Goal: Task Accomplishment & Management: Use online tool/utility

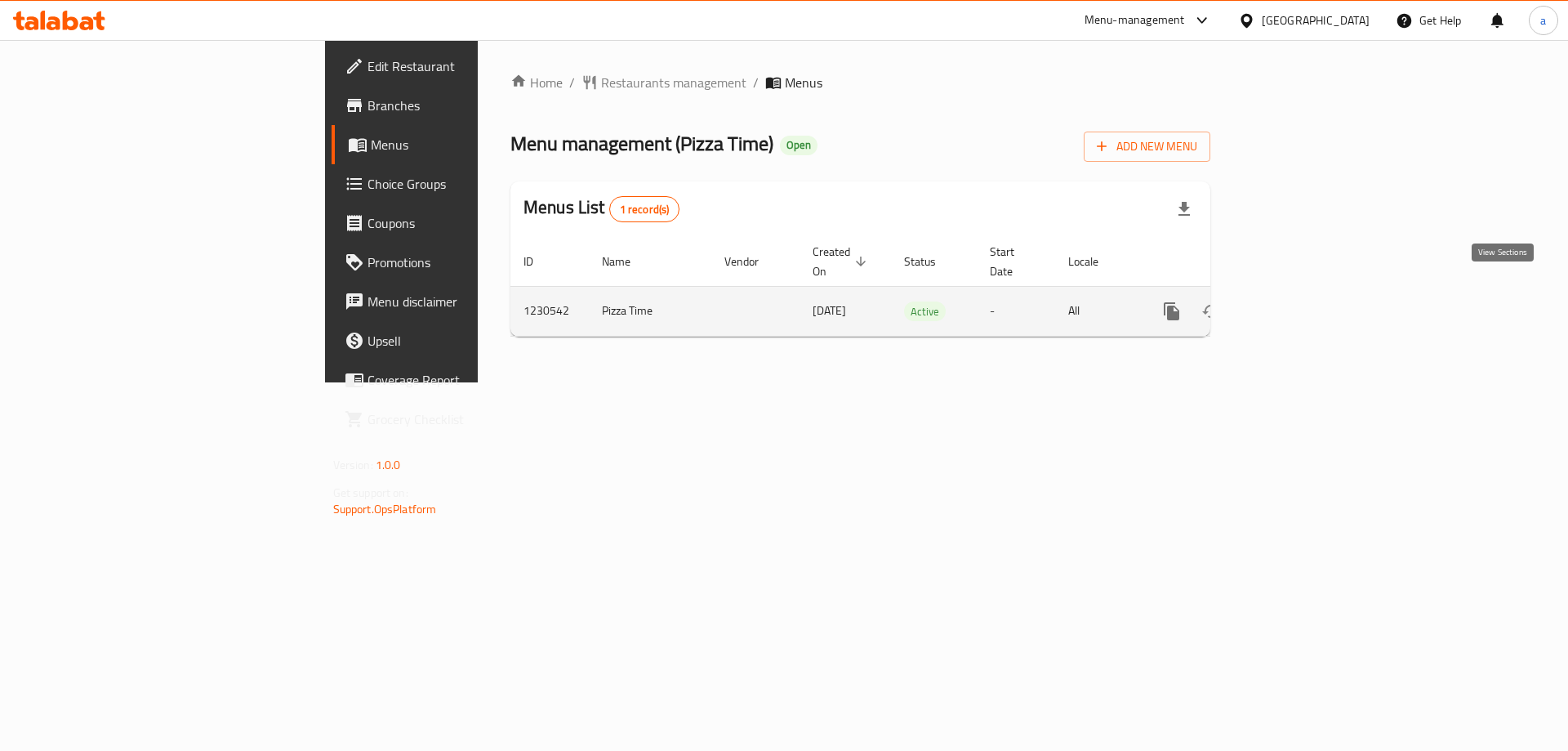
click at [1309, 304] on link "enhanced table" at bounding box center [1290, 311] width 39 height 39
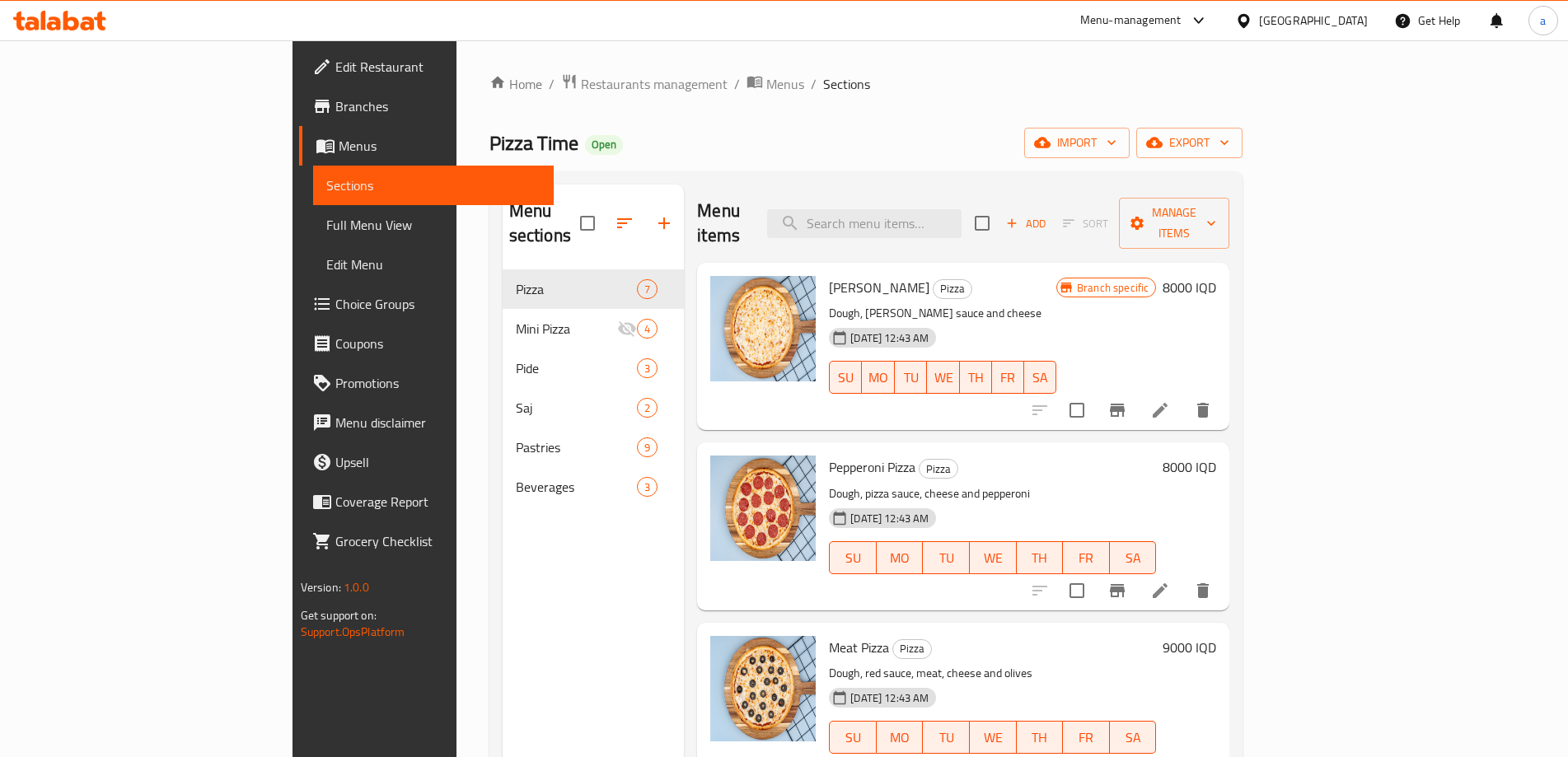
click at [326, 226] on span "Full Menu View" at bounding box center [433, 225] width 215 height 20
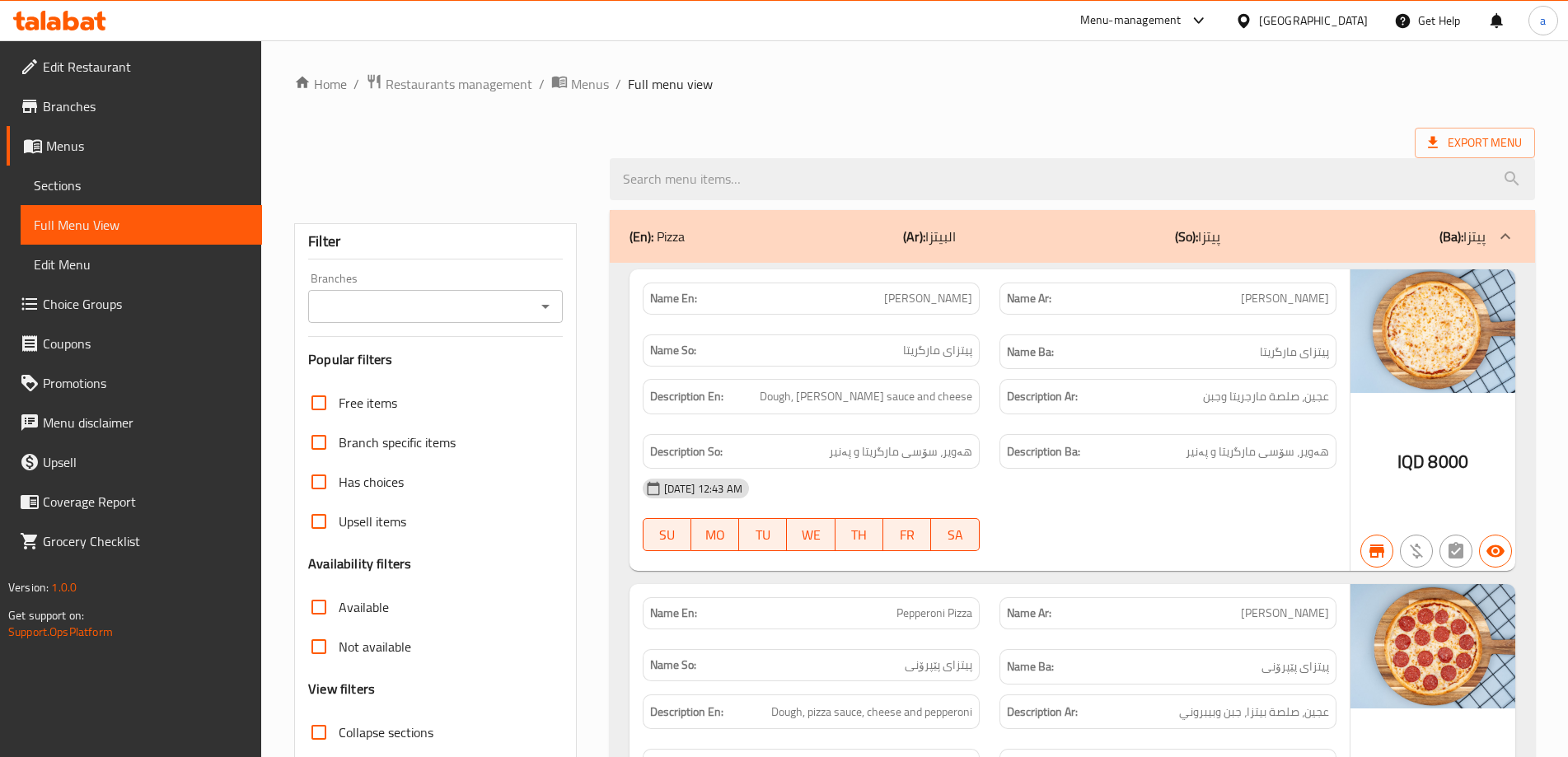
click at [537, 316] on icon "Open" at bounding box center [546, 307] width 20 height 20
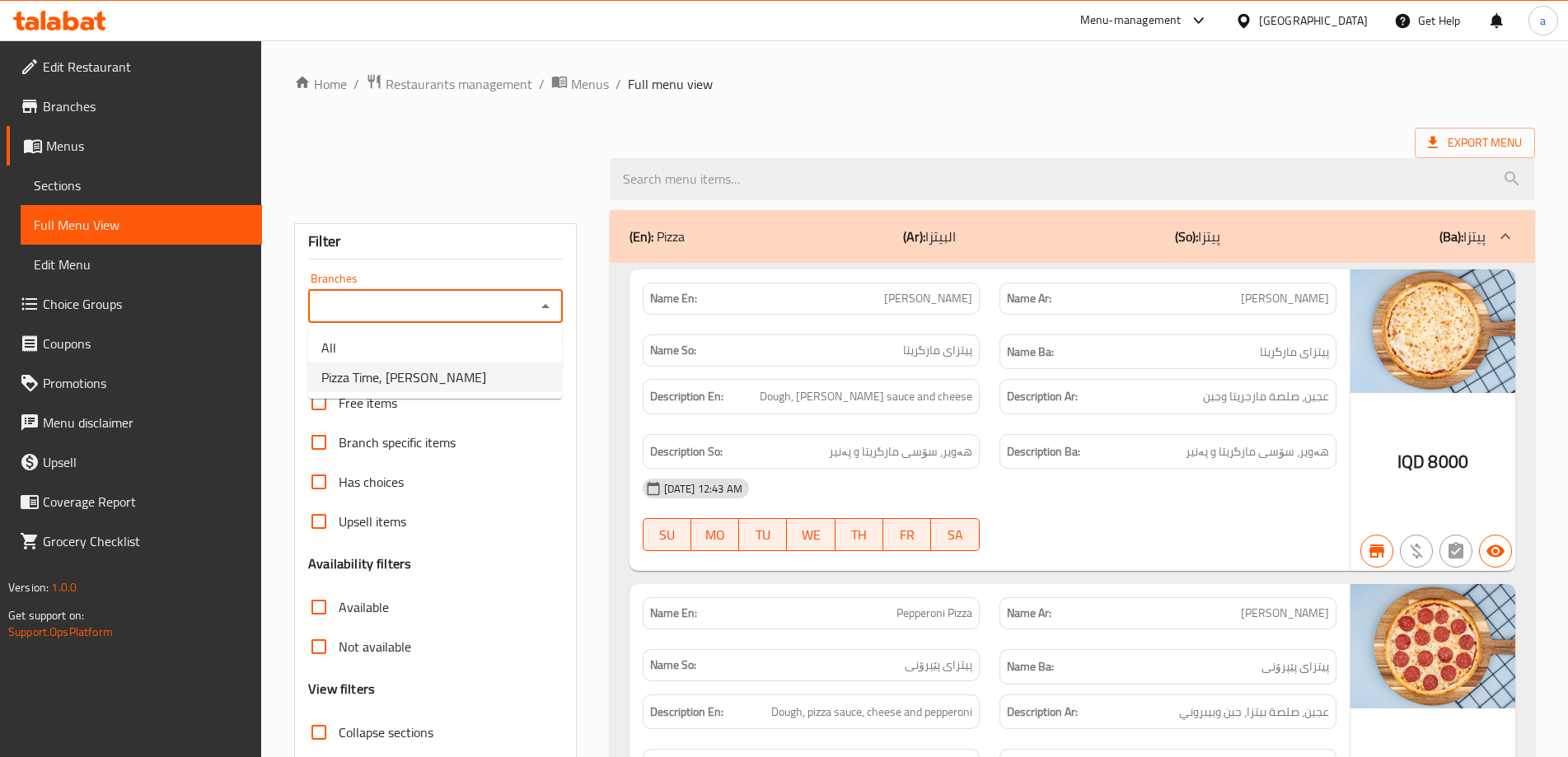
click at [470, 383] on li "Pizza Time, Al Dora" at bounding box center [434, 378] width 253 height 30
type input "Pizza Time, Al Dora"
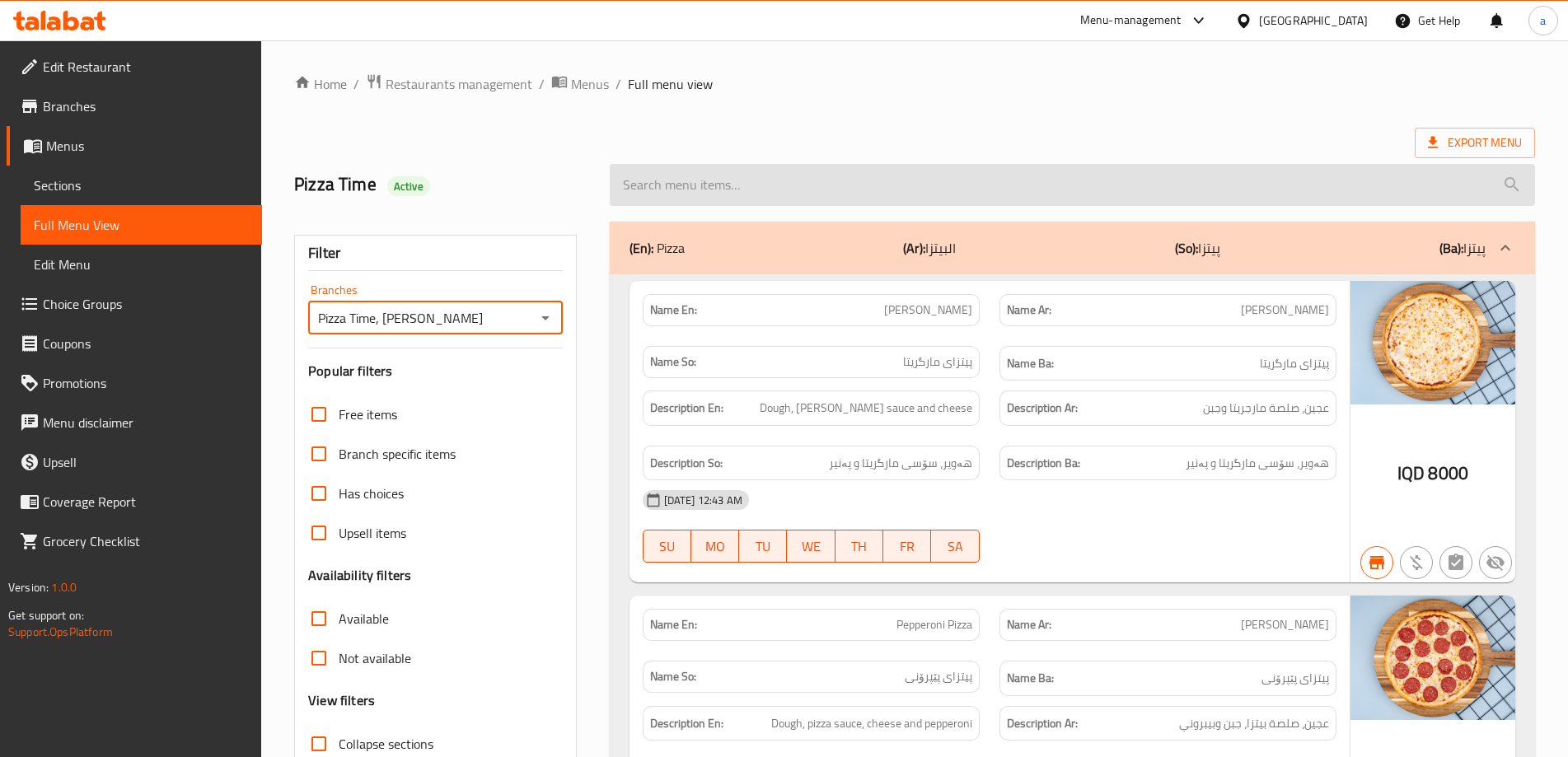
click at [767, 179] on input "search" at bounding box center [1072, 185] width 925 height 42
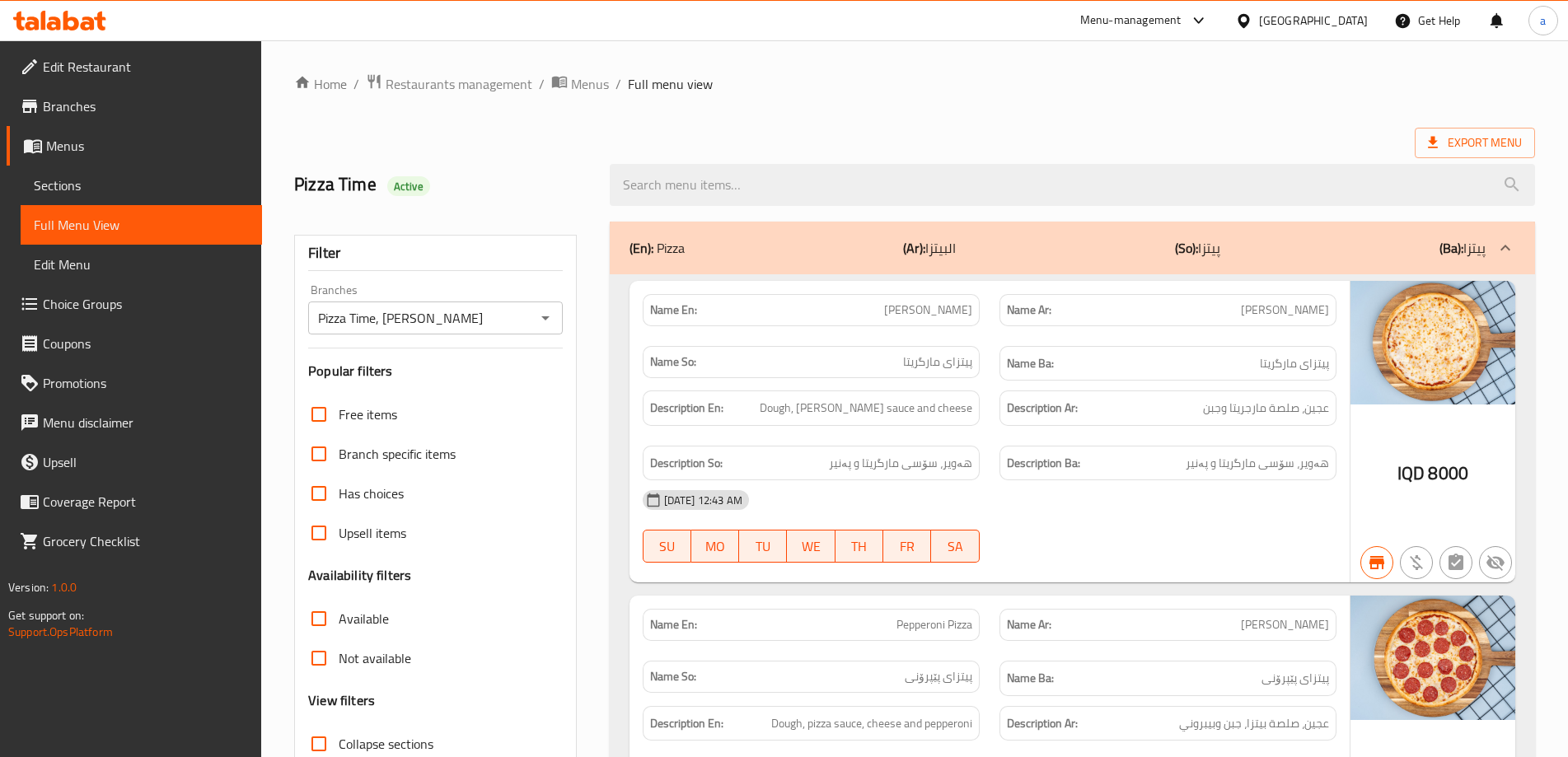
paste input "Pizza Time As You Like"
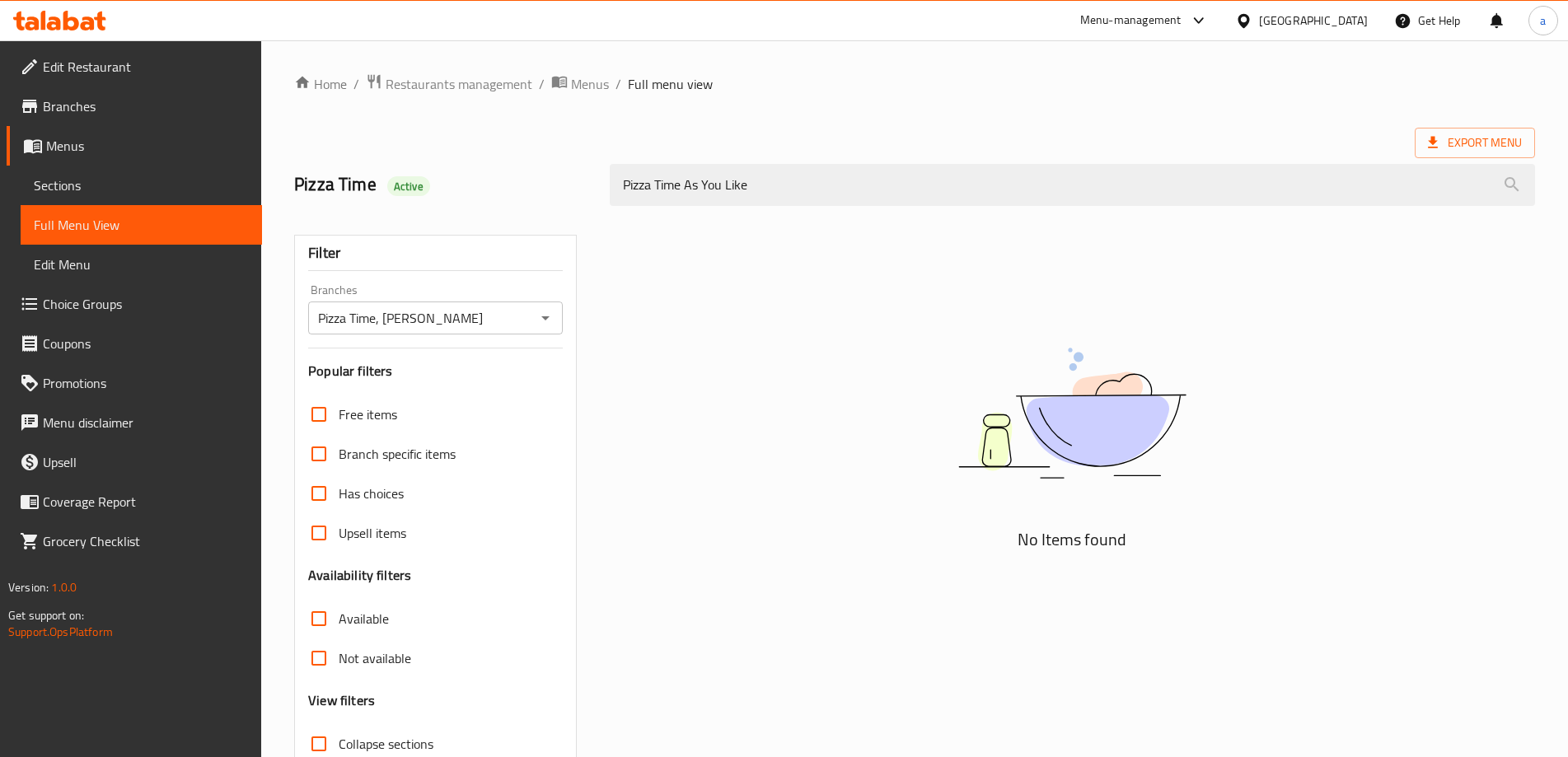
drag, startPoint x: 657, startPoint y: 179, endPoint x: 298, endPoint y: 181, distance: 359.0
click at [298, 181] on div "Pizza Time Active Pizza Time As You Like" at bounding box center [914, 185] width 1261 height 74
paste input "search"
drag, startPoint x: 726, startPoint y: 181, endPoint x: 159, endPoint y: 248, distance: 570.9
click at [159, 248] on div "Edit Restaurant Branches Menus Sections Full Menu View Edit Menu Choice Groups …" at bounding box center [784, 459] width 1568 height 836
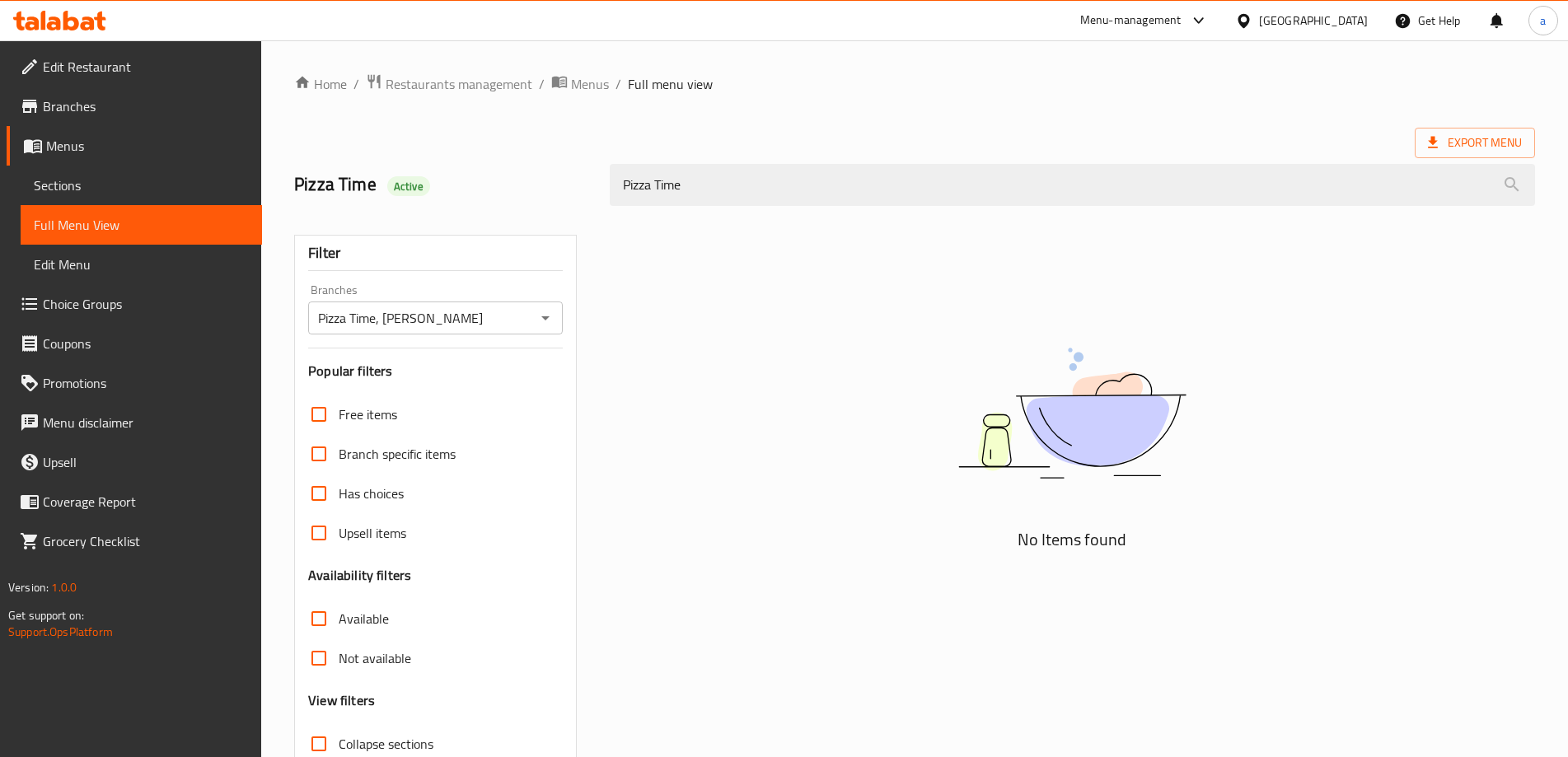
paste input "Margherita Pizz"
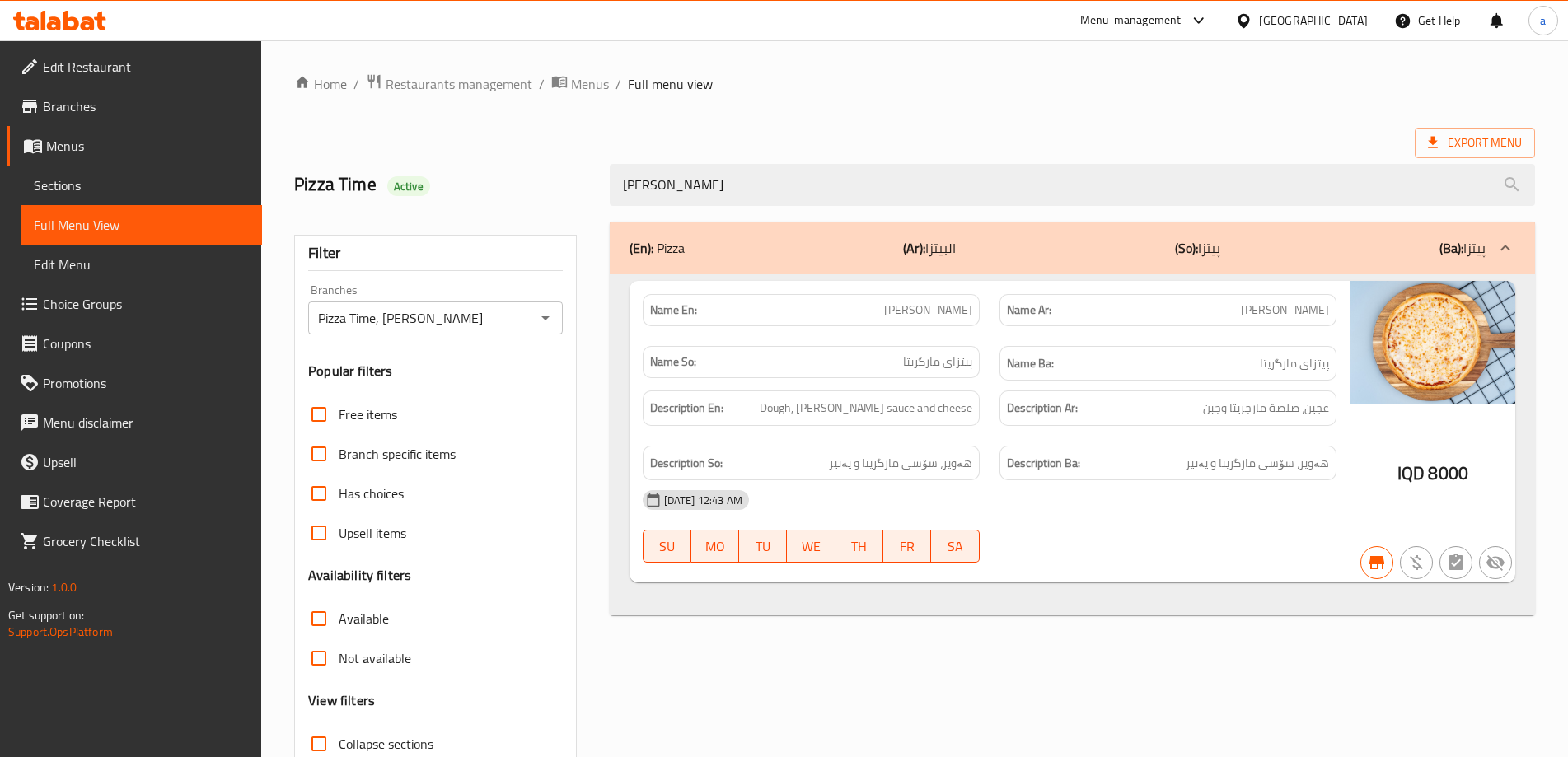
type input "Margherita Pizz"
click at [47, 24] on icon at bounding box center [60, 21] width 93 height 20
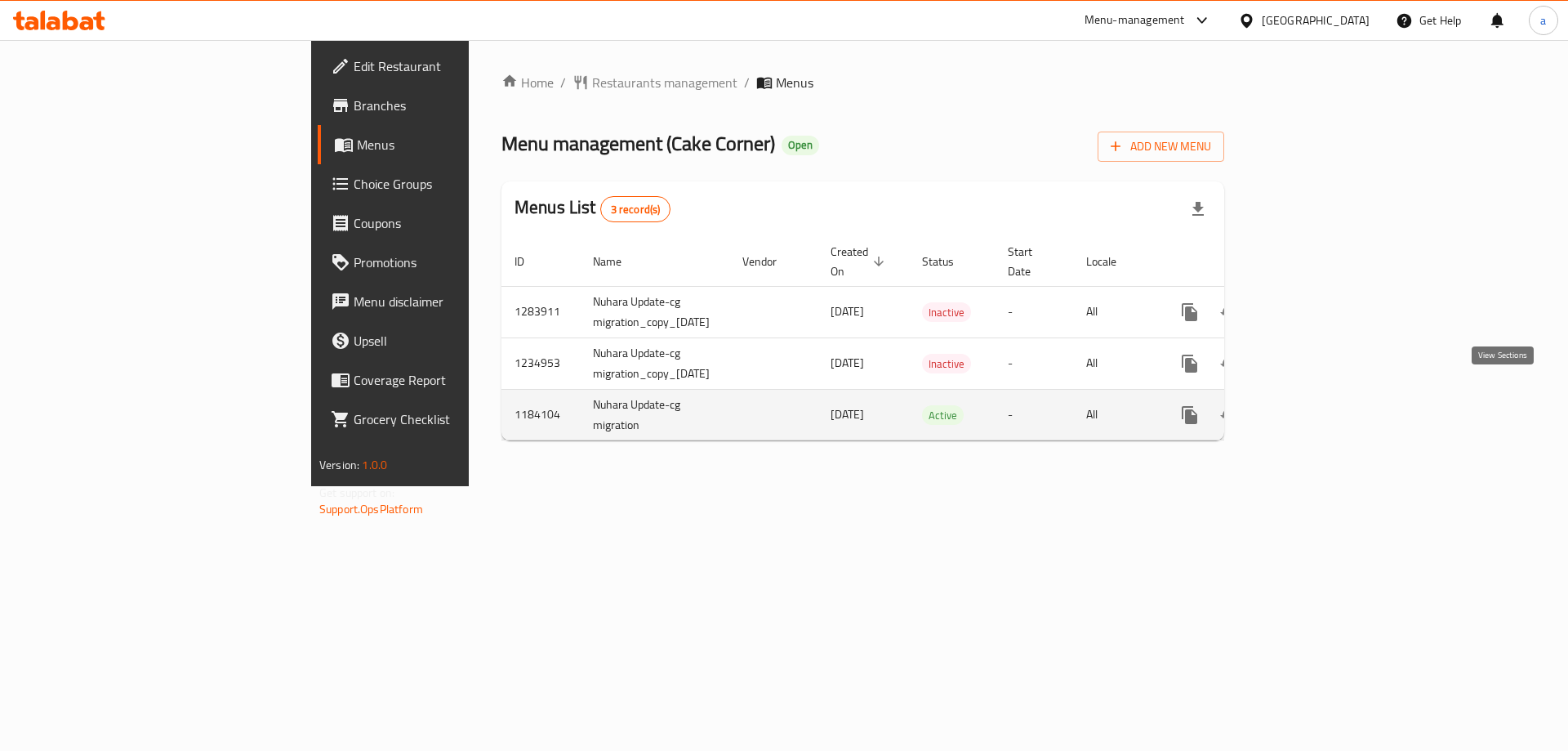
click at [1328, 400] on link "enhanced table" at bounding box center [1308, 415] width 39 height 39
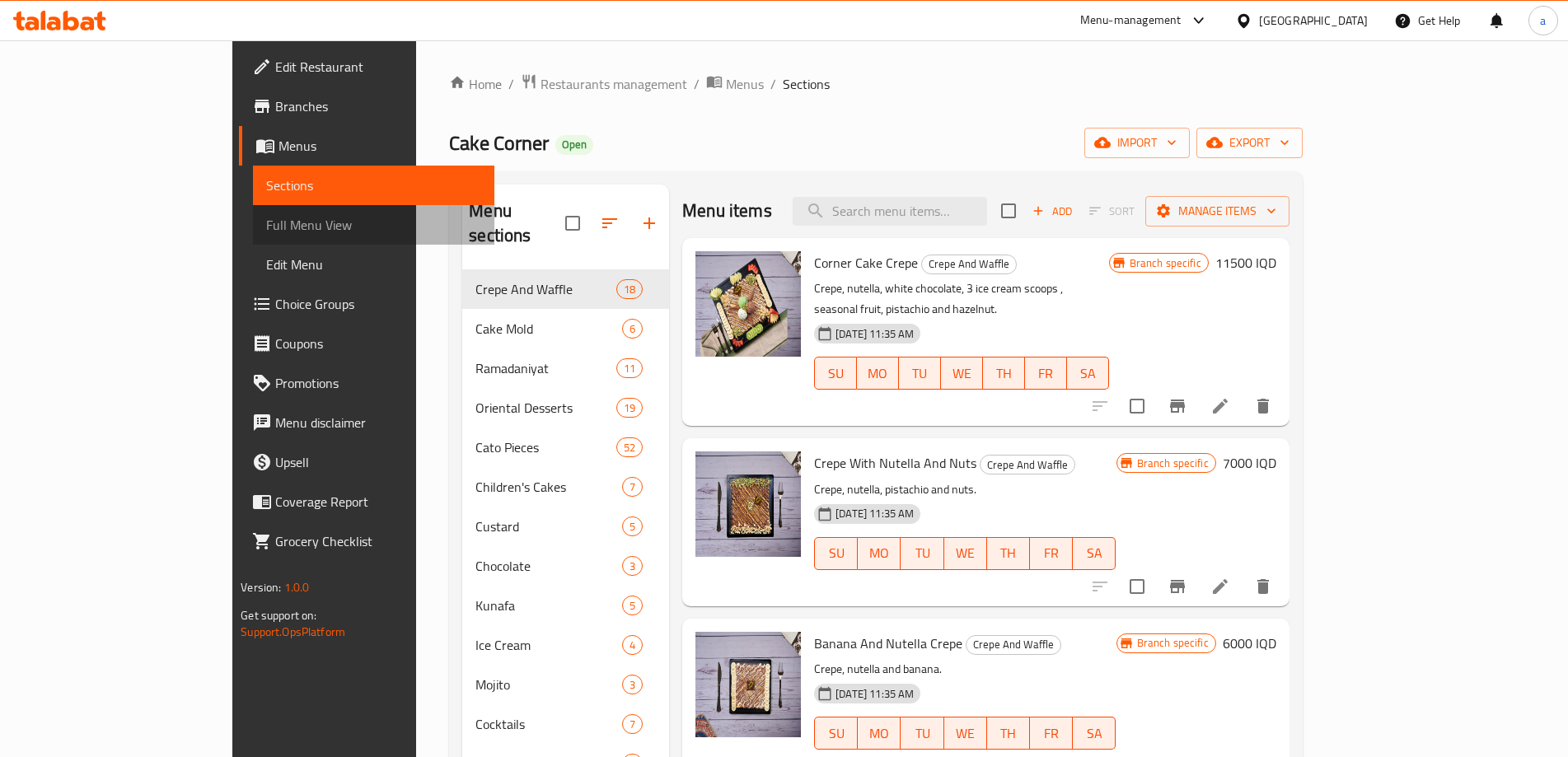
click at [266, 224] on span "Full Menu View" at bounding box center [374, 225] width 215 height 20
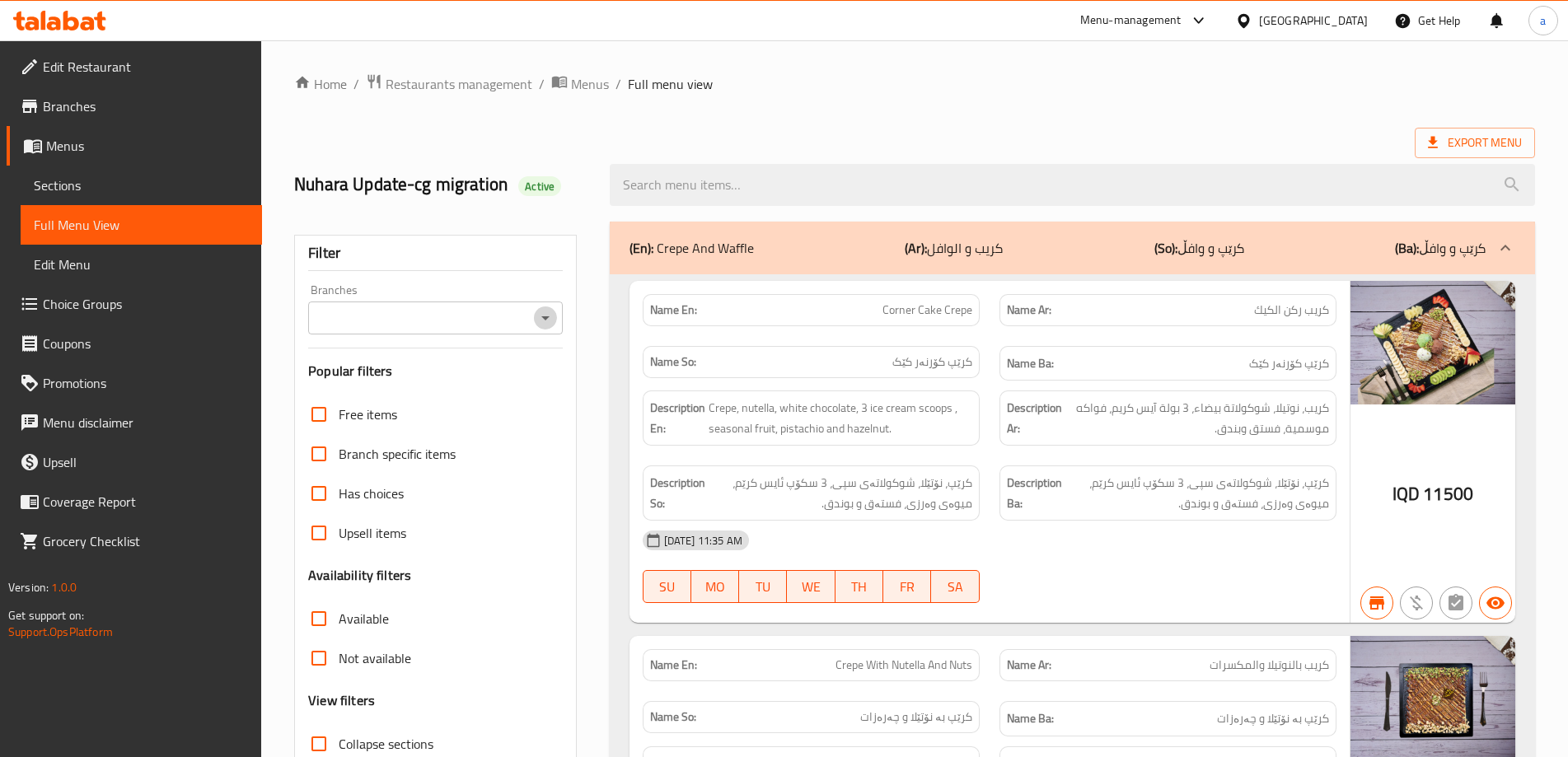
click at [543, 316] on icon "Open" at bounding box center [546, 318] width 8 height 4
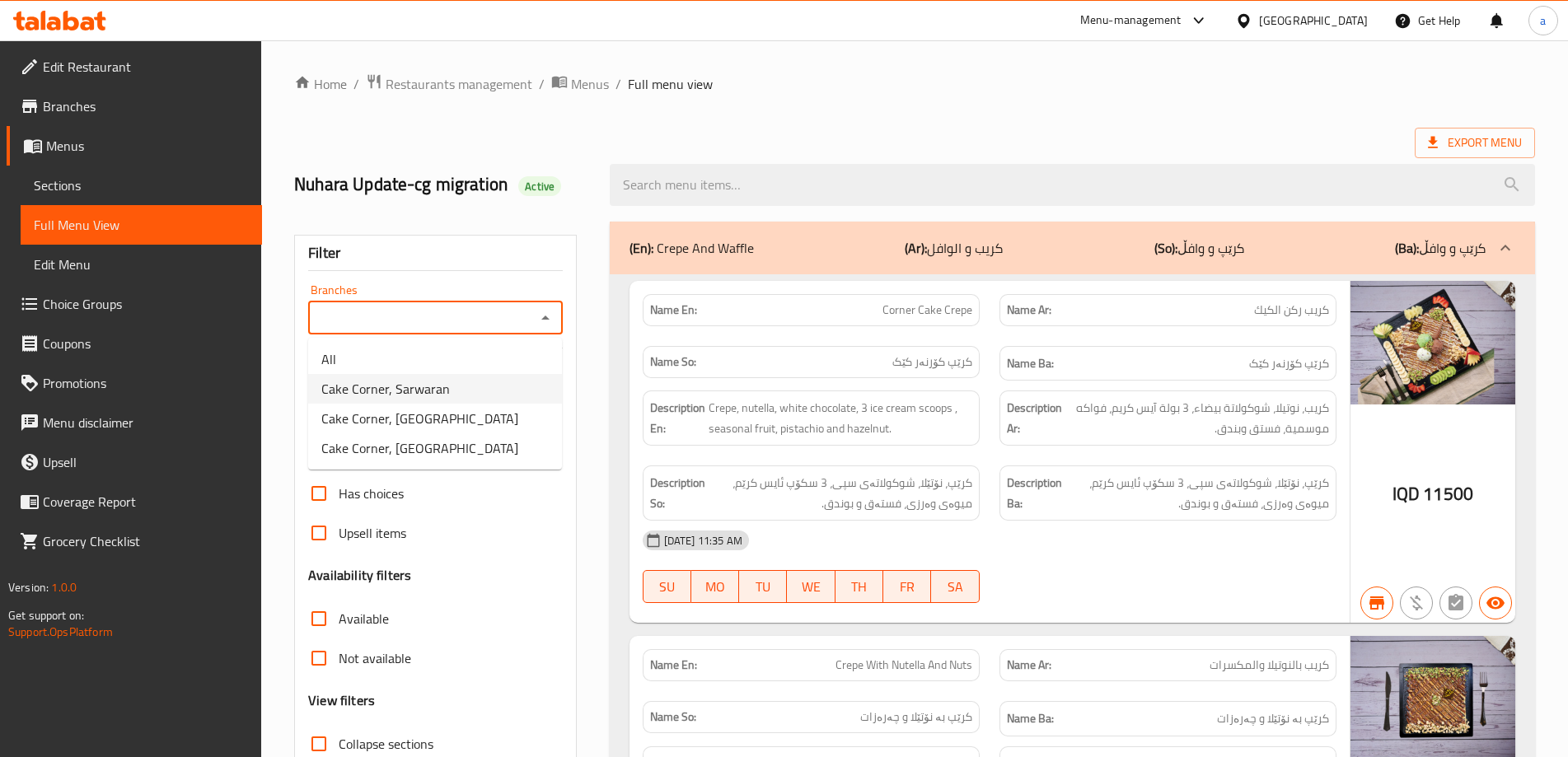
click at [474, 387] on li "Cake Corner, Sarwaran" at bounding box center [434, 389] width 253 height 30
type input "Cake Corner, Sarwaran"
click at [75, 19] on icon at bounding box center [72, 21] width 16 height 20
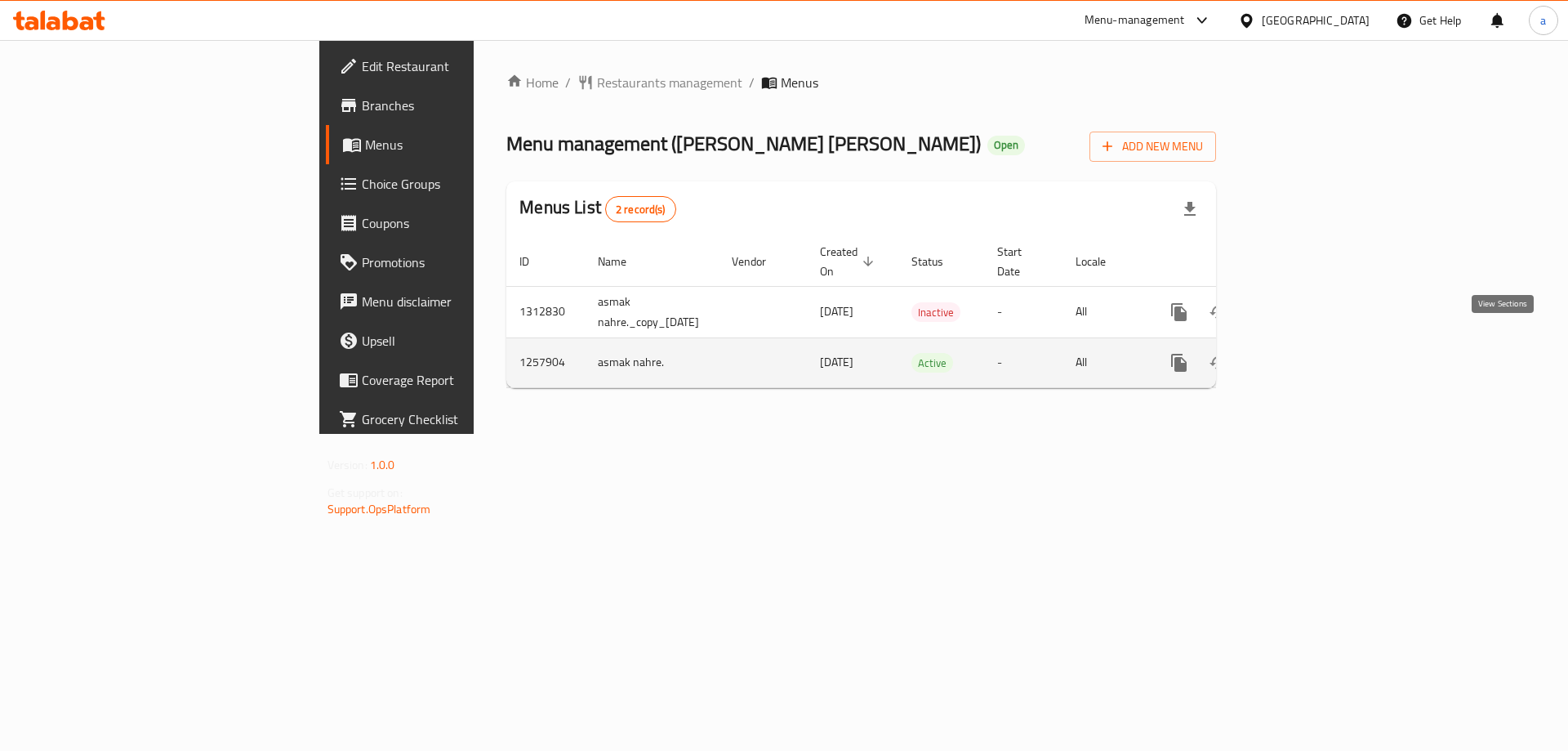
click at [1317, 343] on link "enhanced table" at bounding box center [1297, 363] width 39 height 39
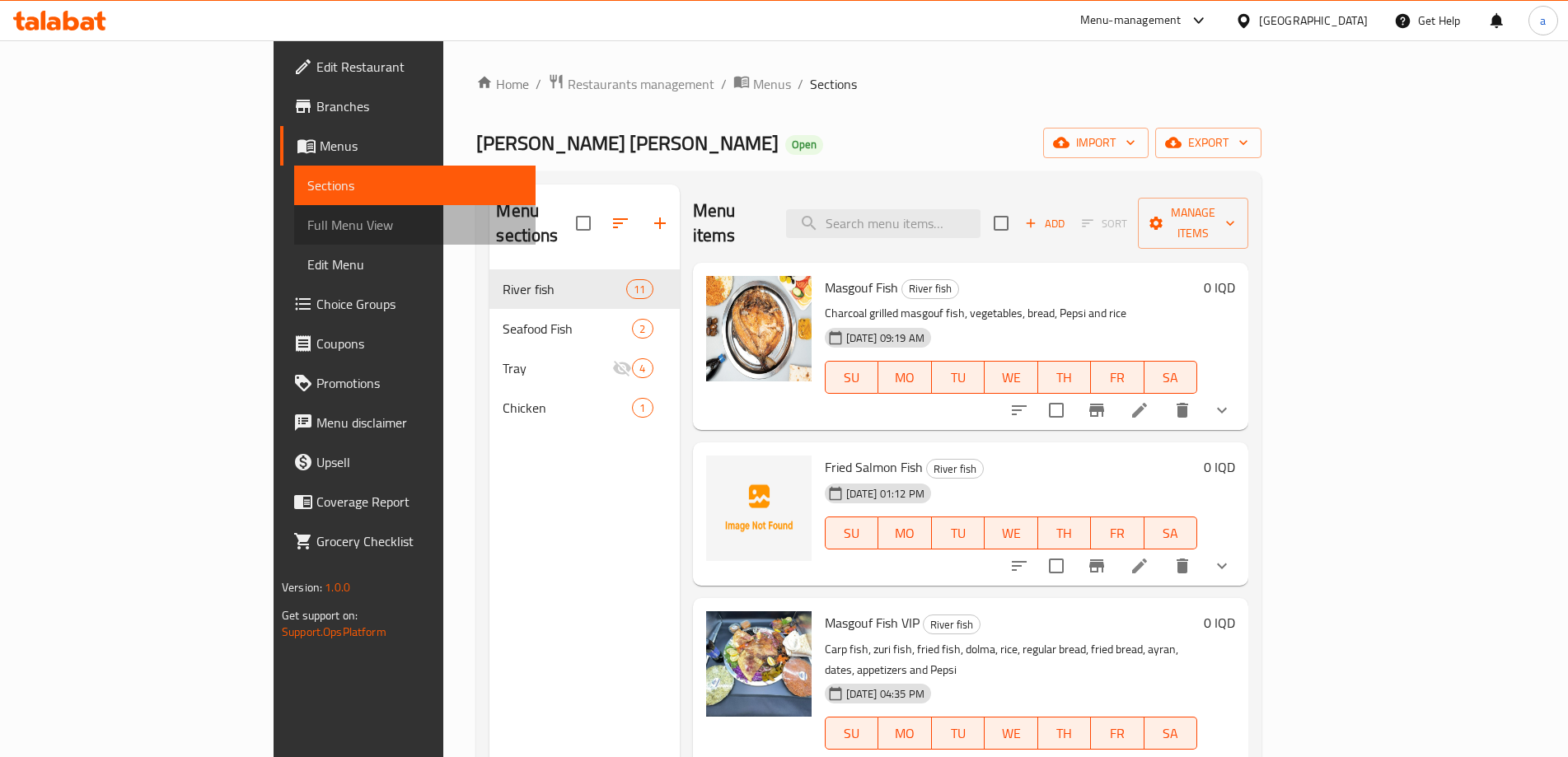
click at [307, 227] on span "Full Menu View" at bounding box center [414, 225] width 215 height 20
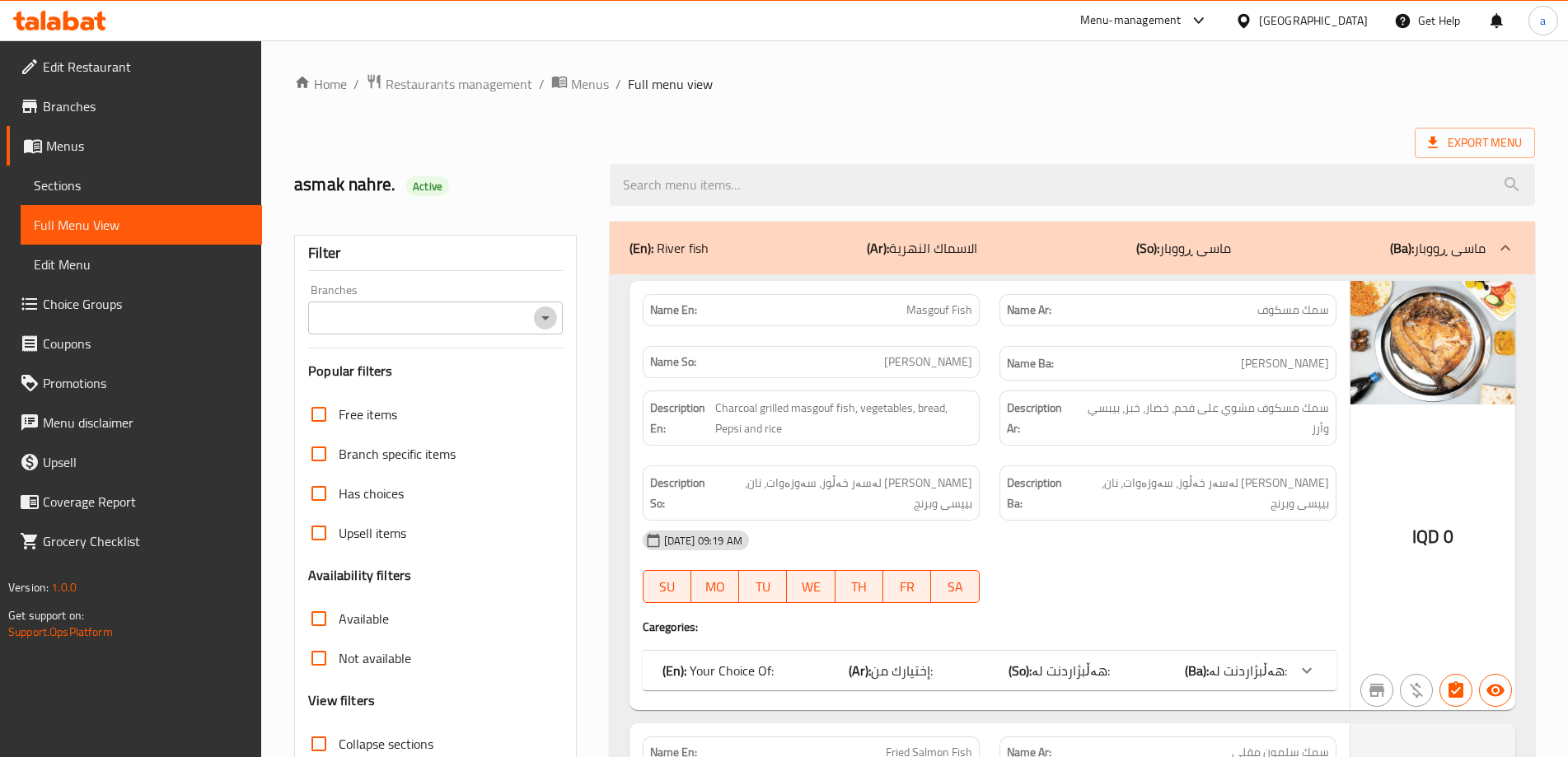
click at [548, 324] on icon "Open" at bounding box center [546, 318] width 20 height 20
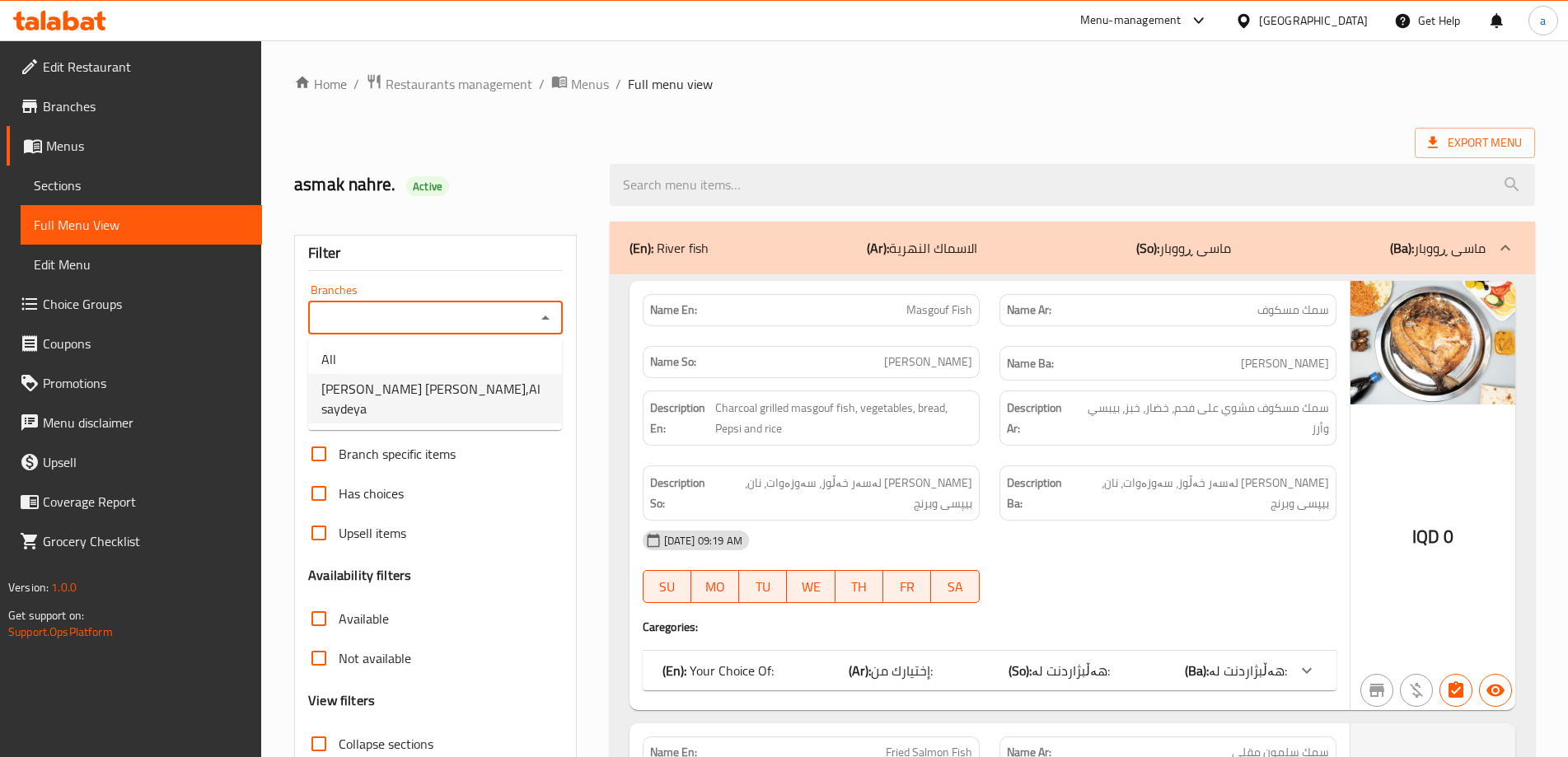
click at [515, 404] on ul "All Asmak Ali Al Wasif,Al saydeya" at bounding box center [434, 383] width 253 height 92
click at [508, 388] on li "Asmak Ali Al Wasif,Al saydeya" at bounding box center [434, 399] width 253 height 50
type input "Asmak Ali Al Wasif,Al saydeya"
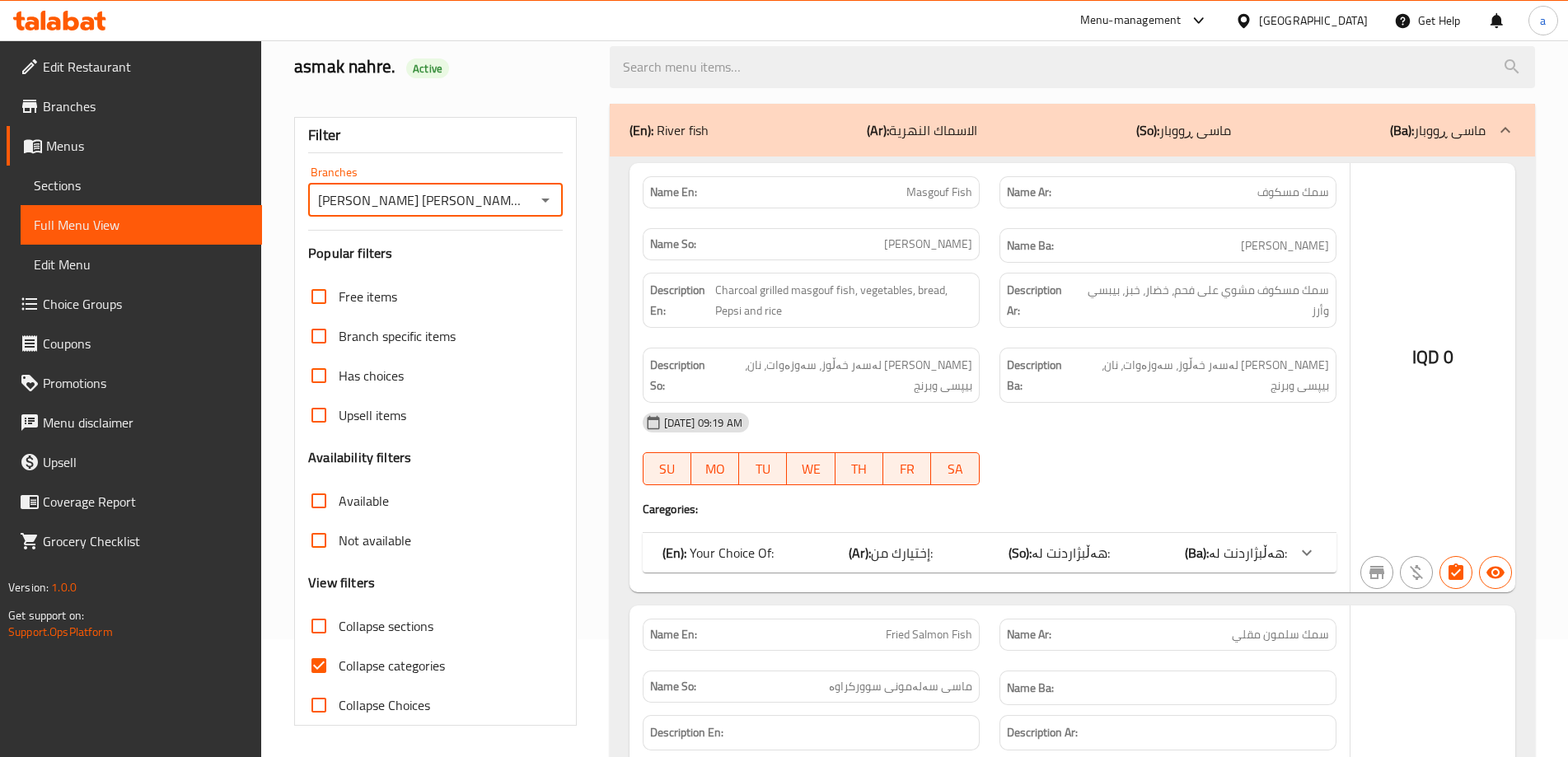
scroll to position [119, 0]
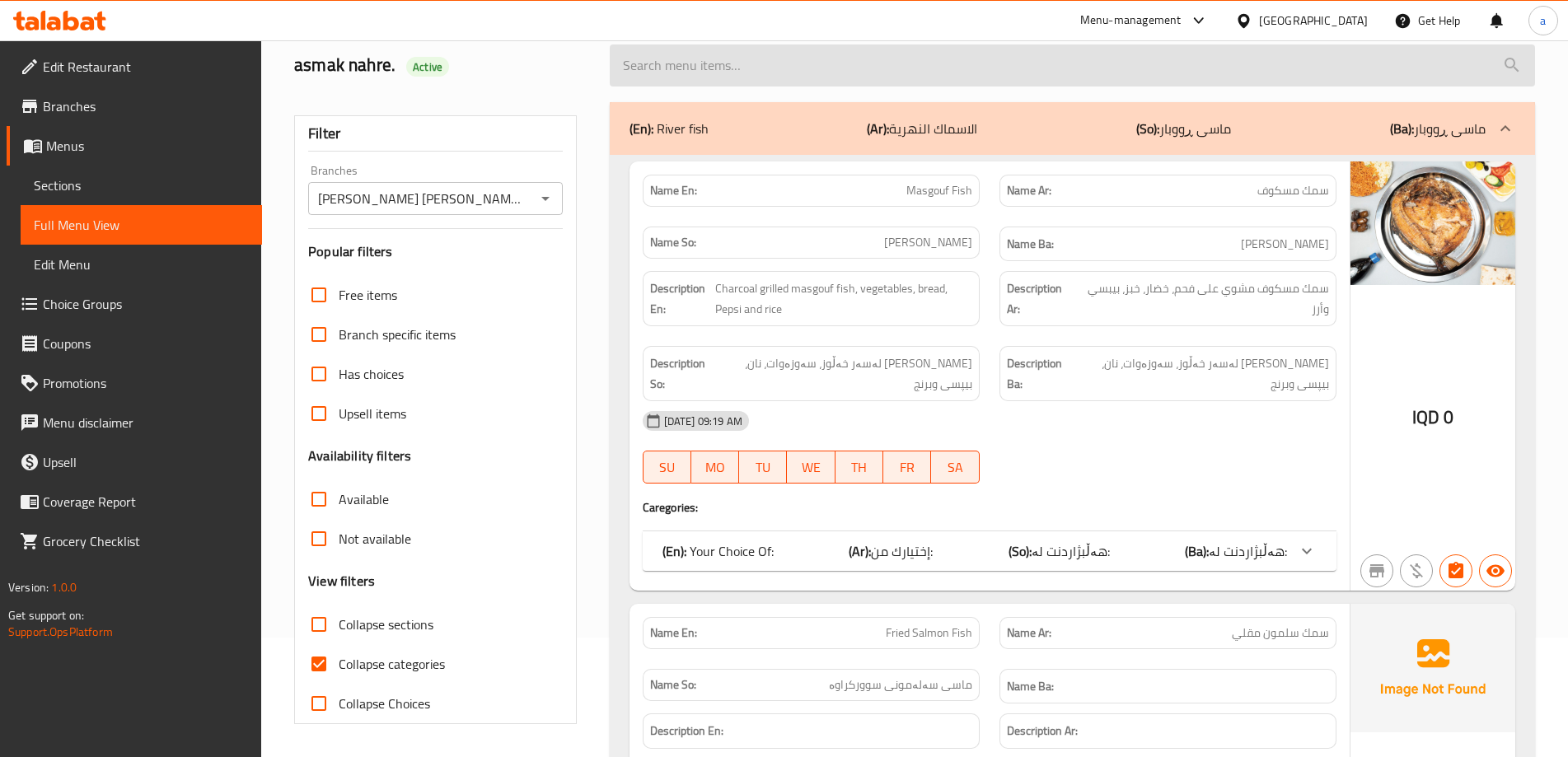
click at [625, 69] on input "search" at bounding box center [1072, 66] width 925 height 42
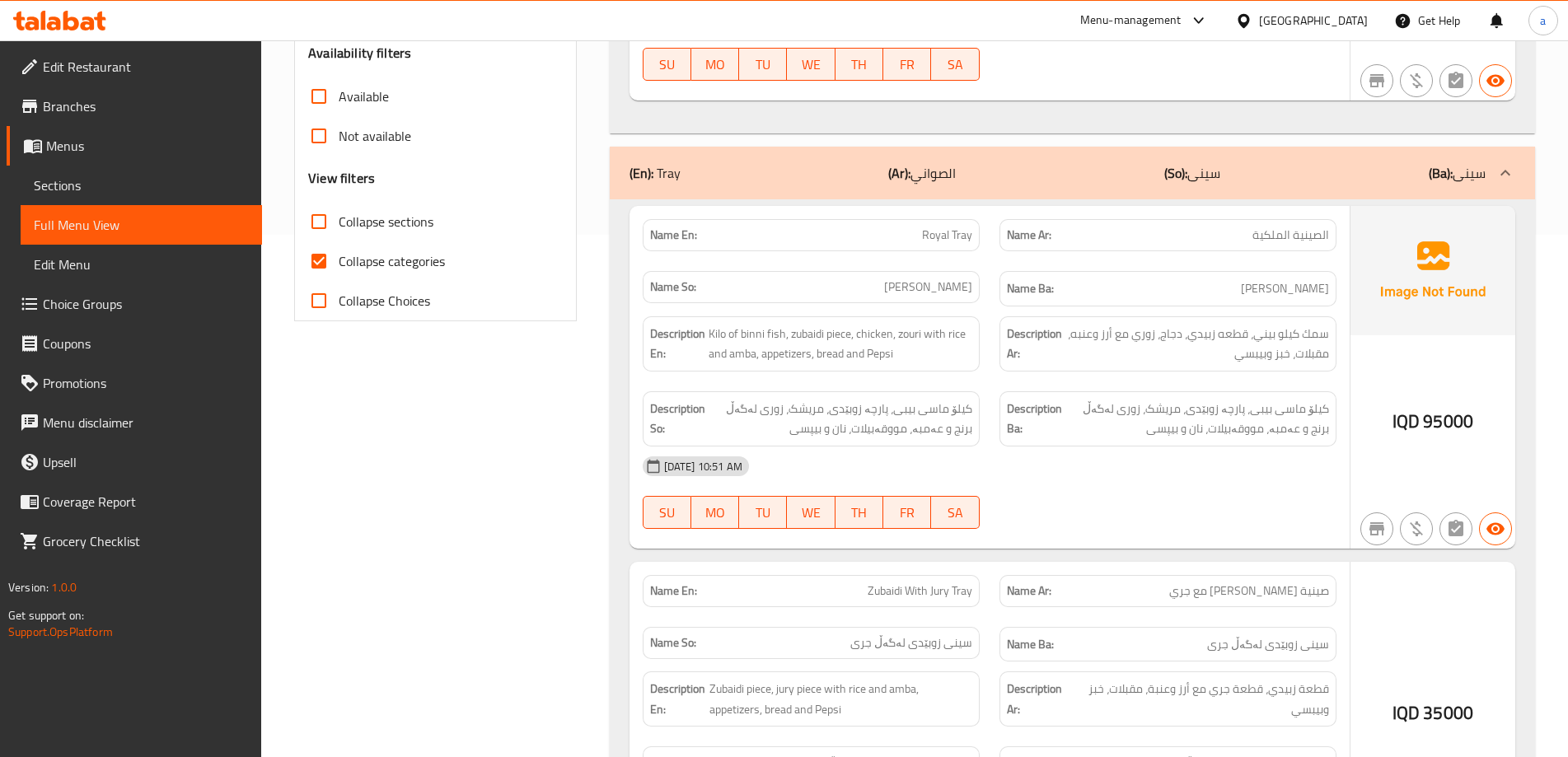
scroll to position [558, 0]
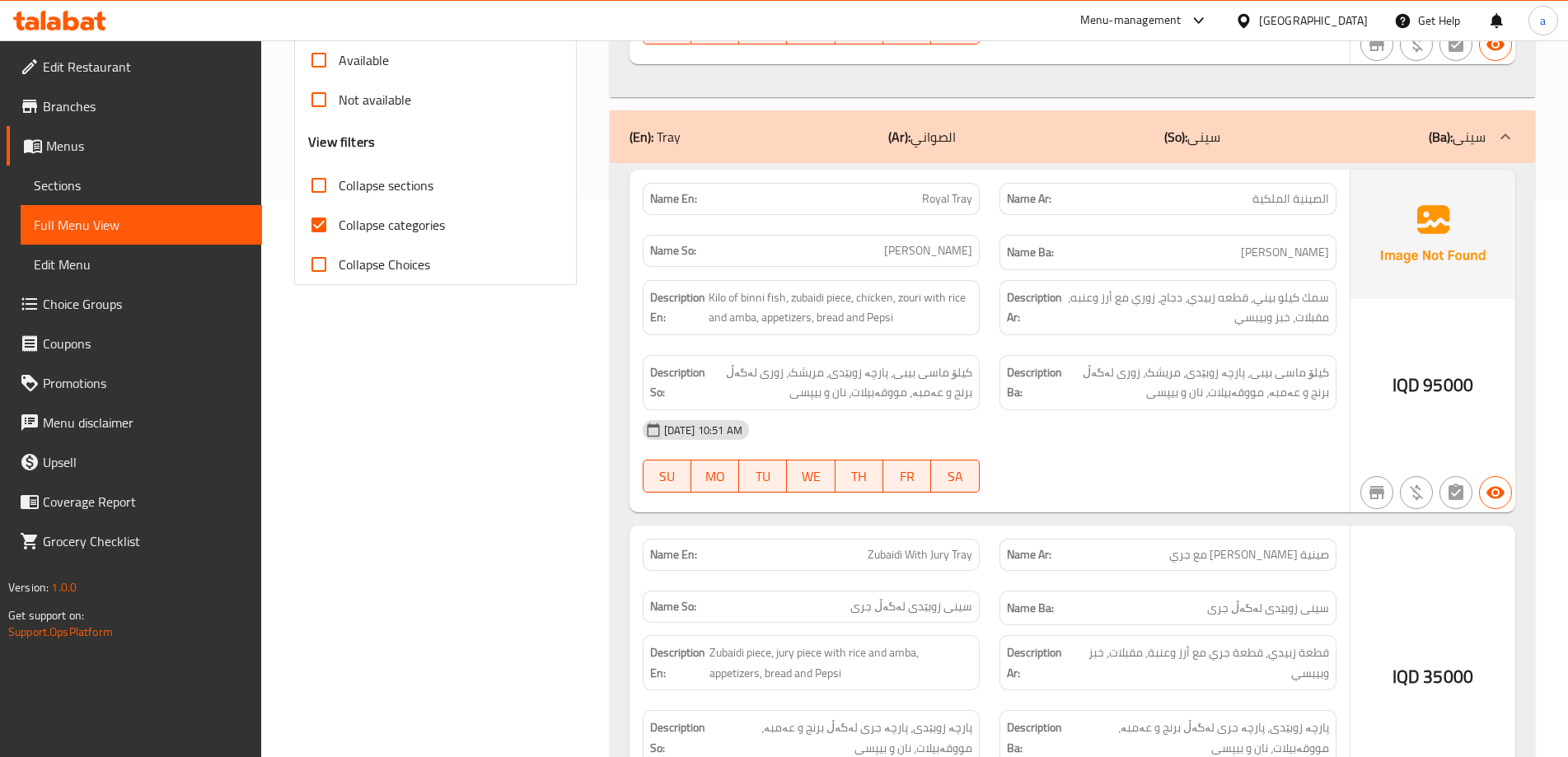
type input "tray"
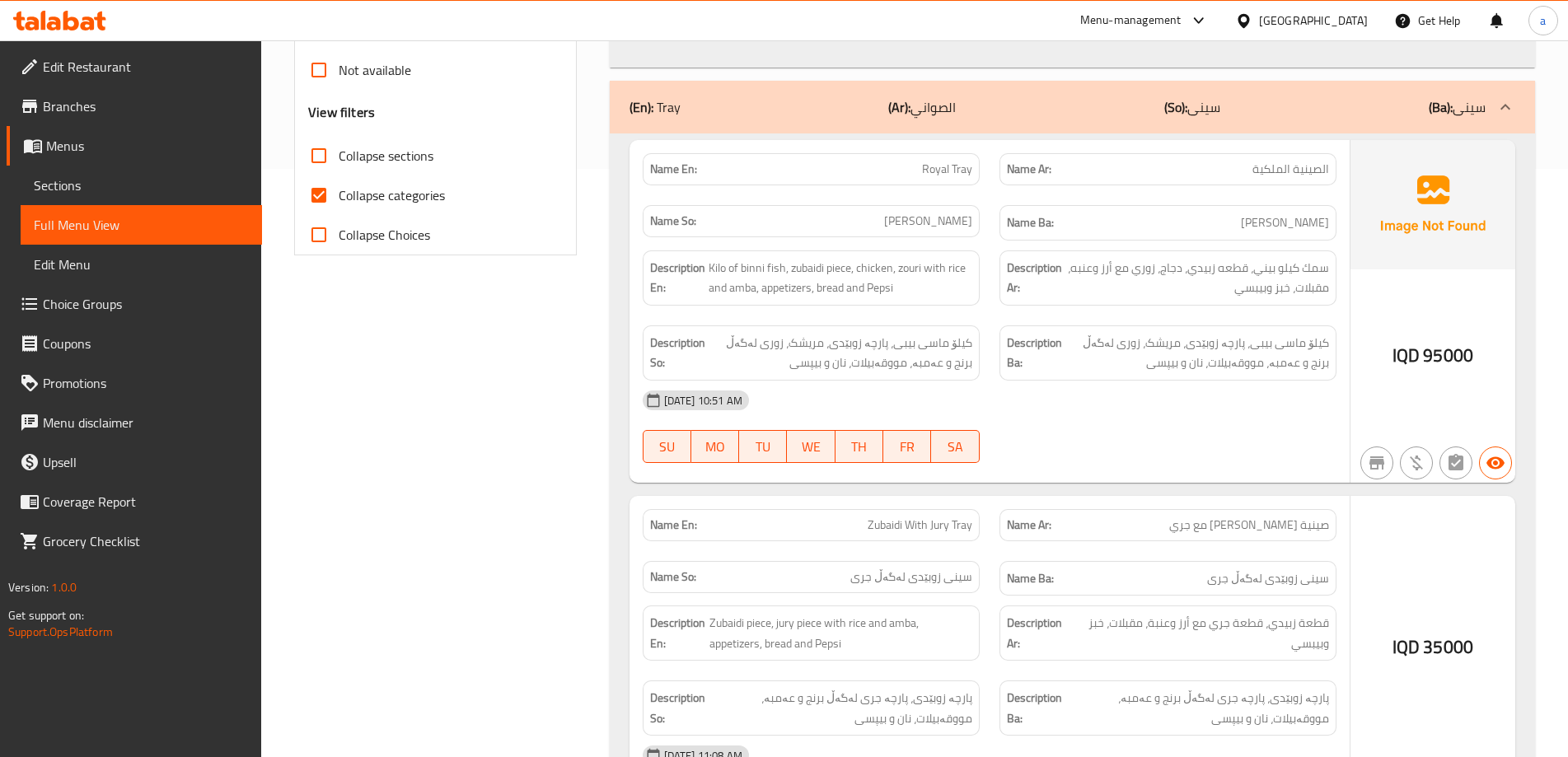
scroll to position [586, 0]
drag, startPoint x: 569, startPoint y: 372, endPoint x: 511, endPoint y: 319, distance: 78.6
click at [564, 361] on div "Filter Branches Asmak Ali Al Wasif,Al saydeya Branches Popular filters Free ite…" at bounding box center [441, 432] width 315 height 1613
click at [954, 173] on span "Royal Tray" at bounding box center [947, 171] width 51 height 17
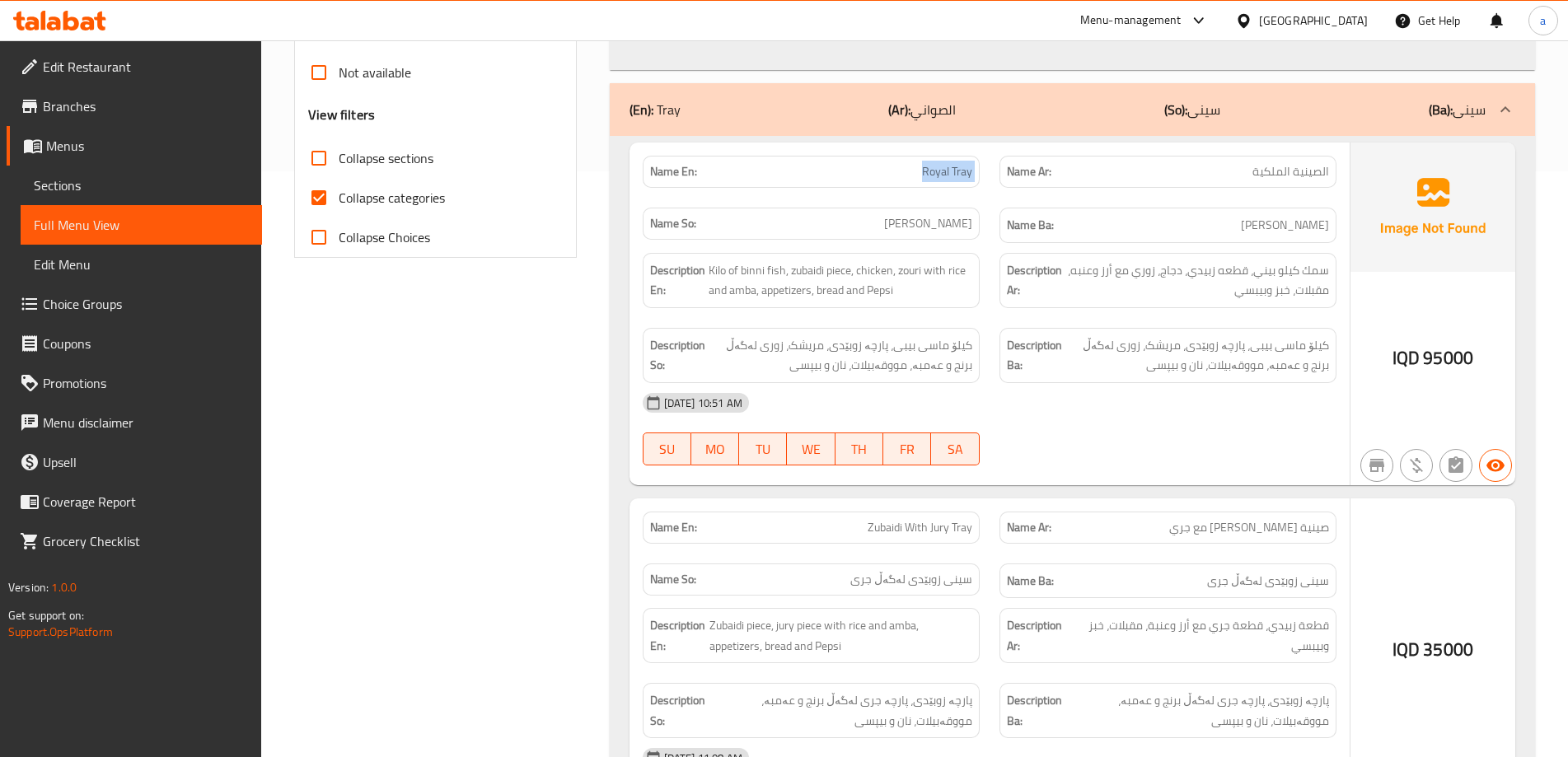
click at [954, 173] on span "Royal Tray" at bounding box center [947, 171] width 51 height 17
copy span "Royal Tray"
click at [136, 173] on link "Sections" at bounding box center [141, 186] width 241 height 40
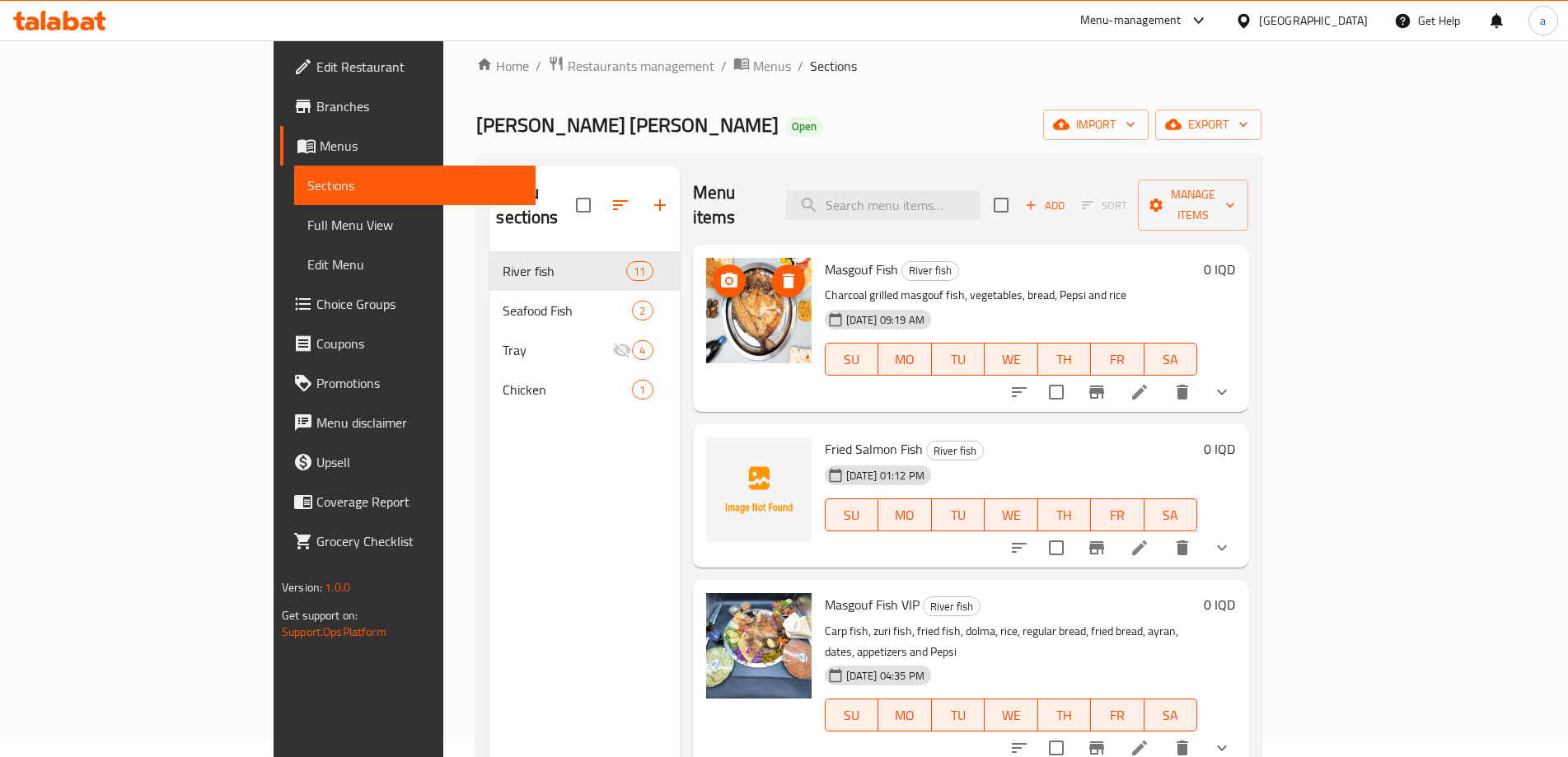
scroll to position [11, 0]
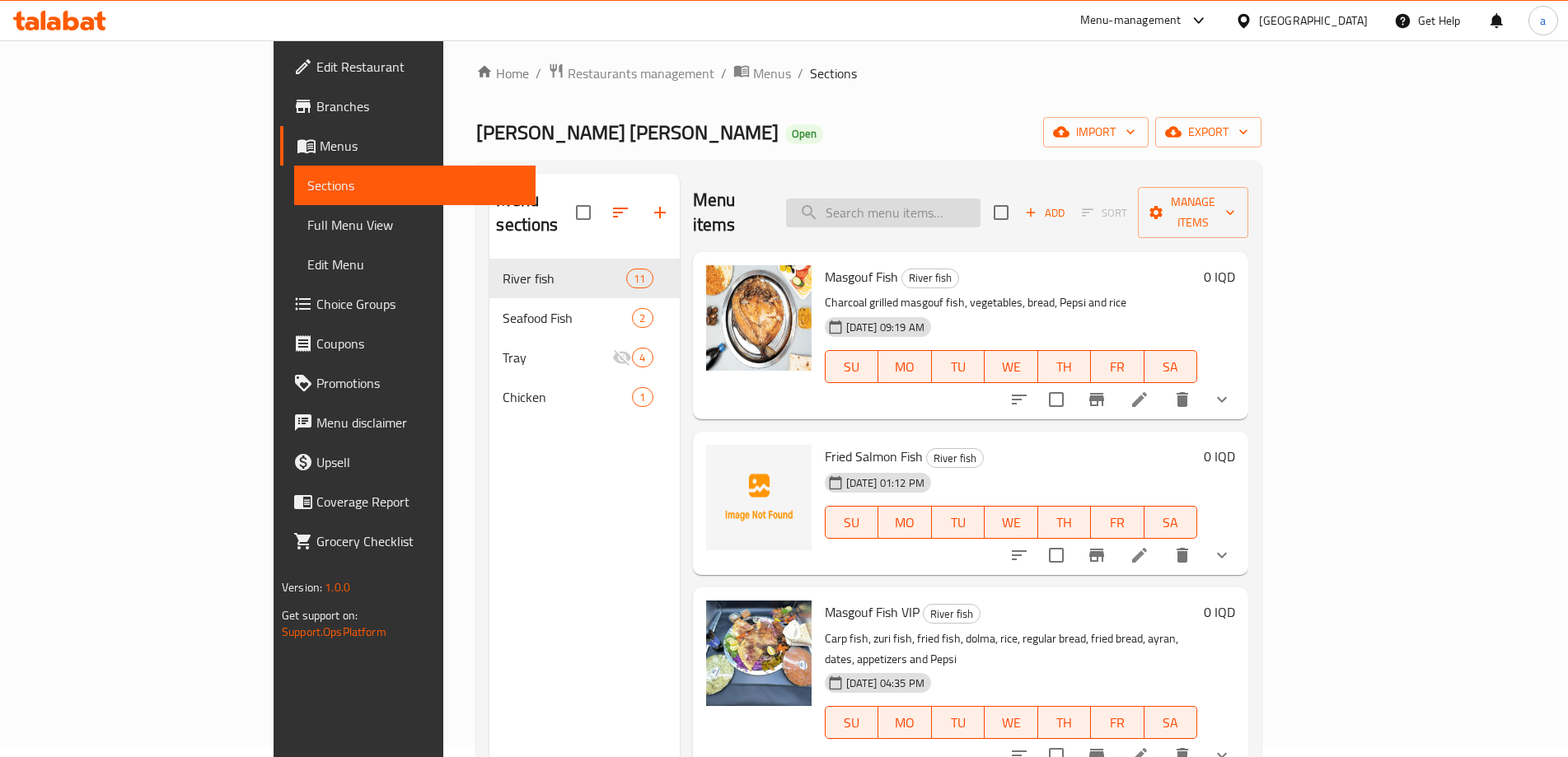
click at [977, 205] on input "search" at bounding box center [883, 213] width 195 height 29
paste input "Royal Tray"
type input "Royal Tray"
click at [981, 210] on input "Royal Tray" at bounding box center [883, 213] width 195 height 29
drag, startPoint x: 997, startPoint y: 210, endPoint x: 798, endPoint y: 206, distance: 199.0
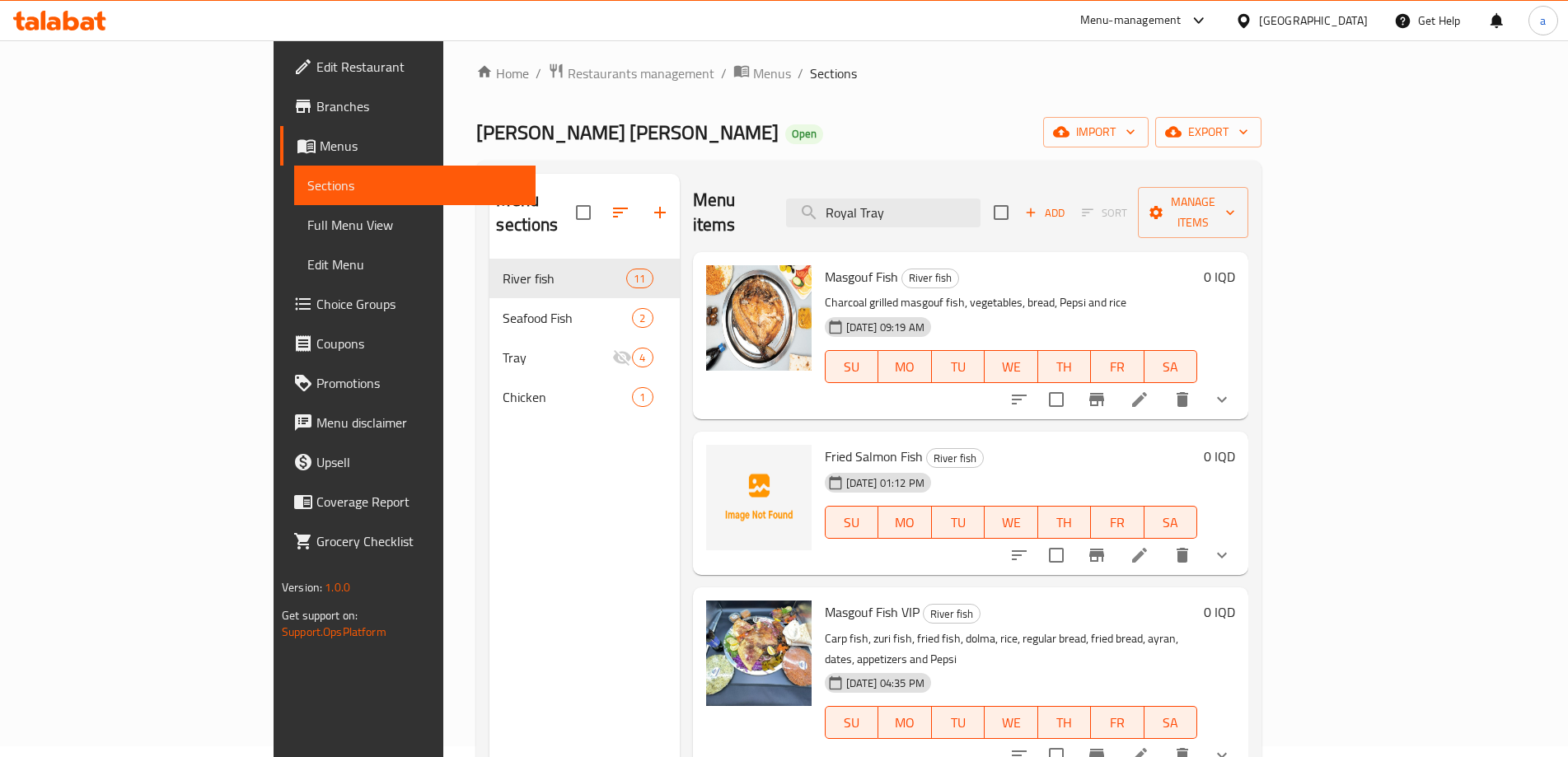
click at [798, 206] on div "Menu items Royal Tray Add Sort Manage items" at bounding box center [970, 213] width 555 height 78
paste input "search"
drag, startPoint x: 1020, startPoint y: 205, endPoint x: 625, endPoint y: 205, distance: 395.0
click at [693, 205] on div "Menu items Royal Tray Add Sort Manage items" at bounding box center [970, 213] width 555 height 78
paste input "Royal Tray"
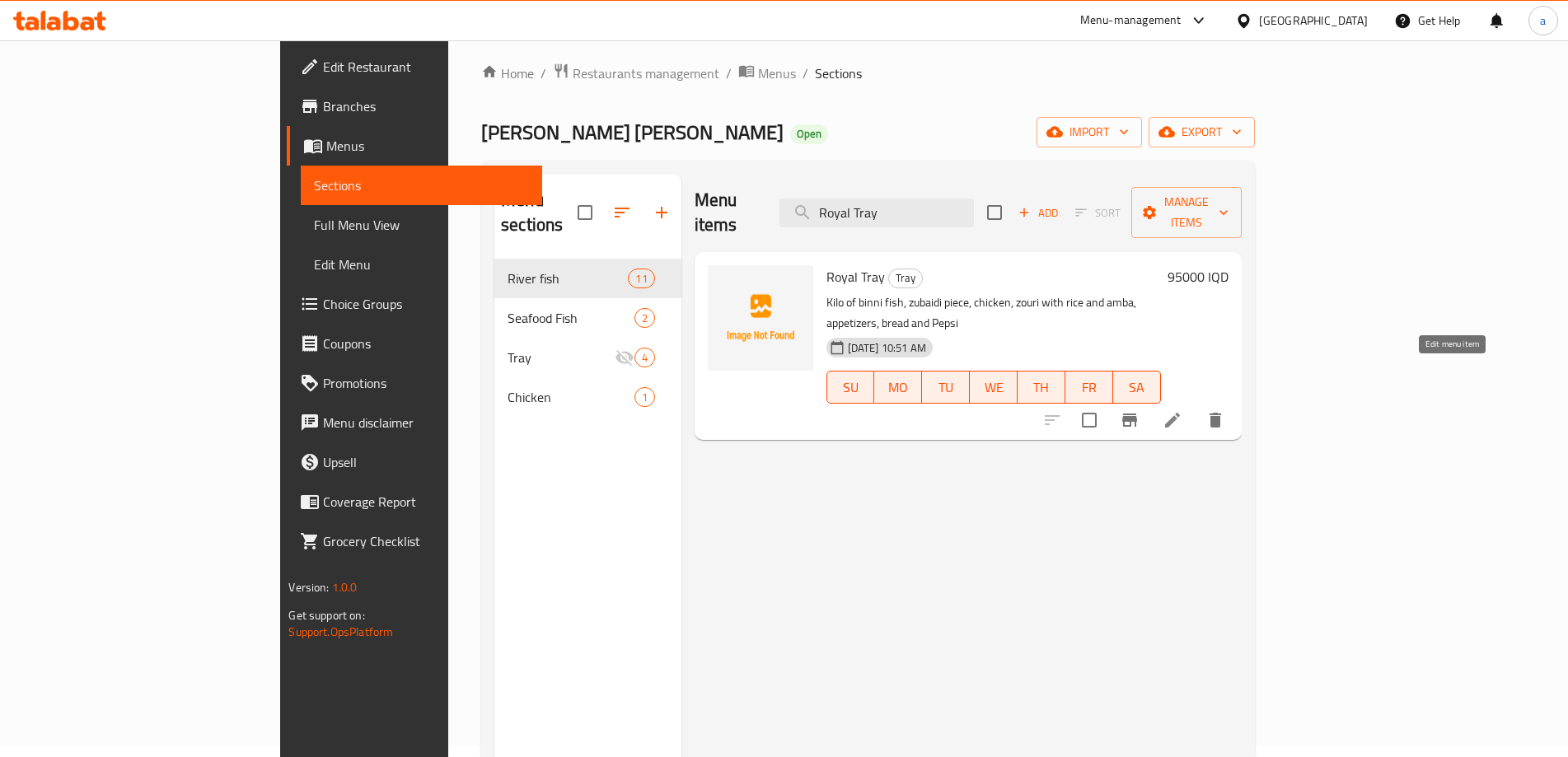
type input "Royal Tray"
click at [1180, 412] on icon at bounding box center [1173, 419] width 15 height 15
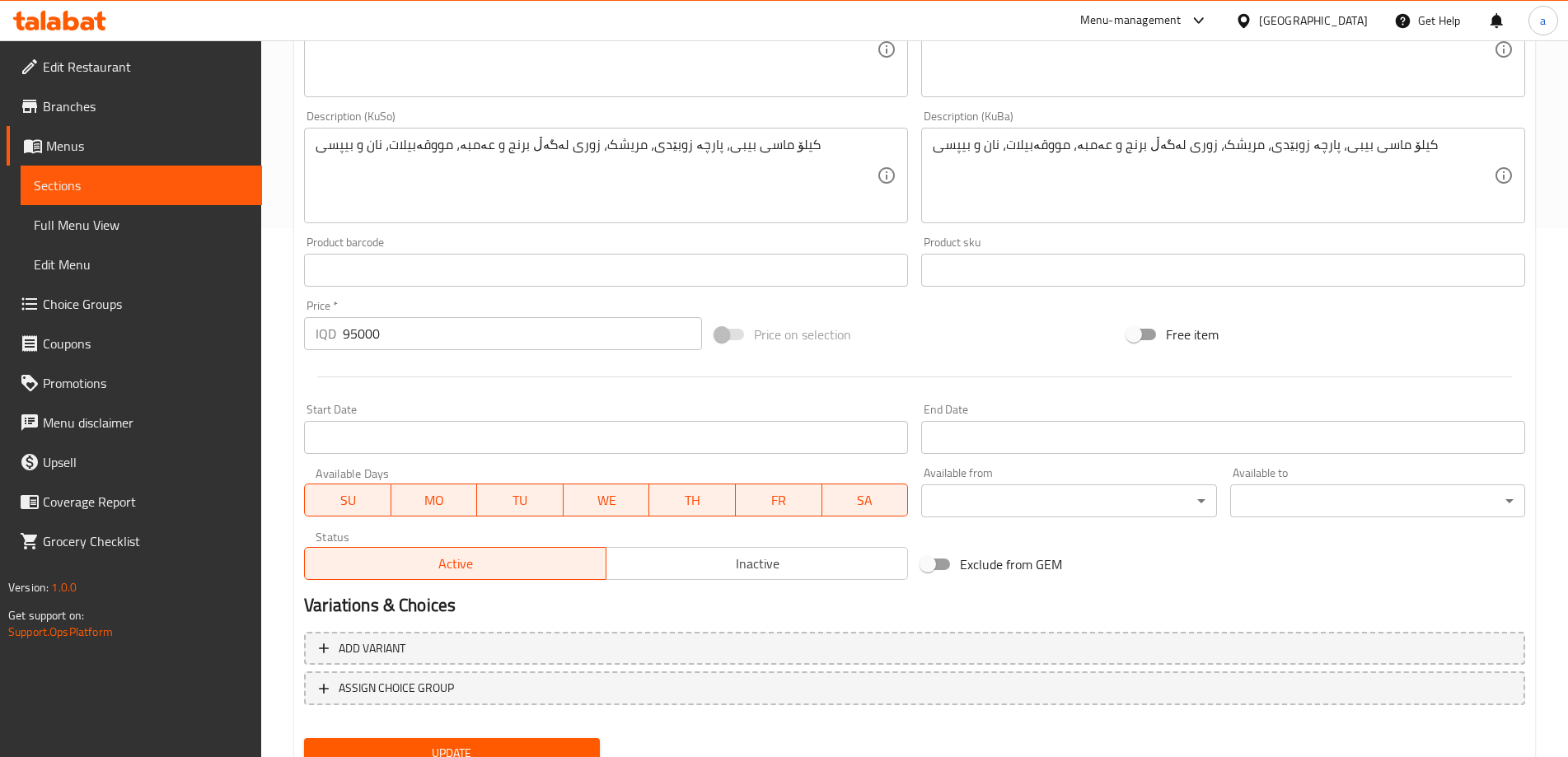
scroll to position [487, 0]
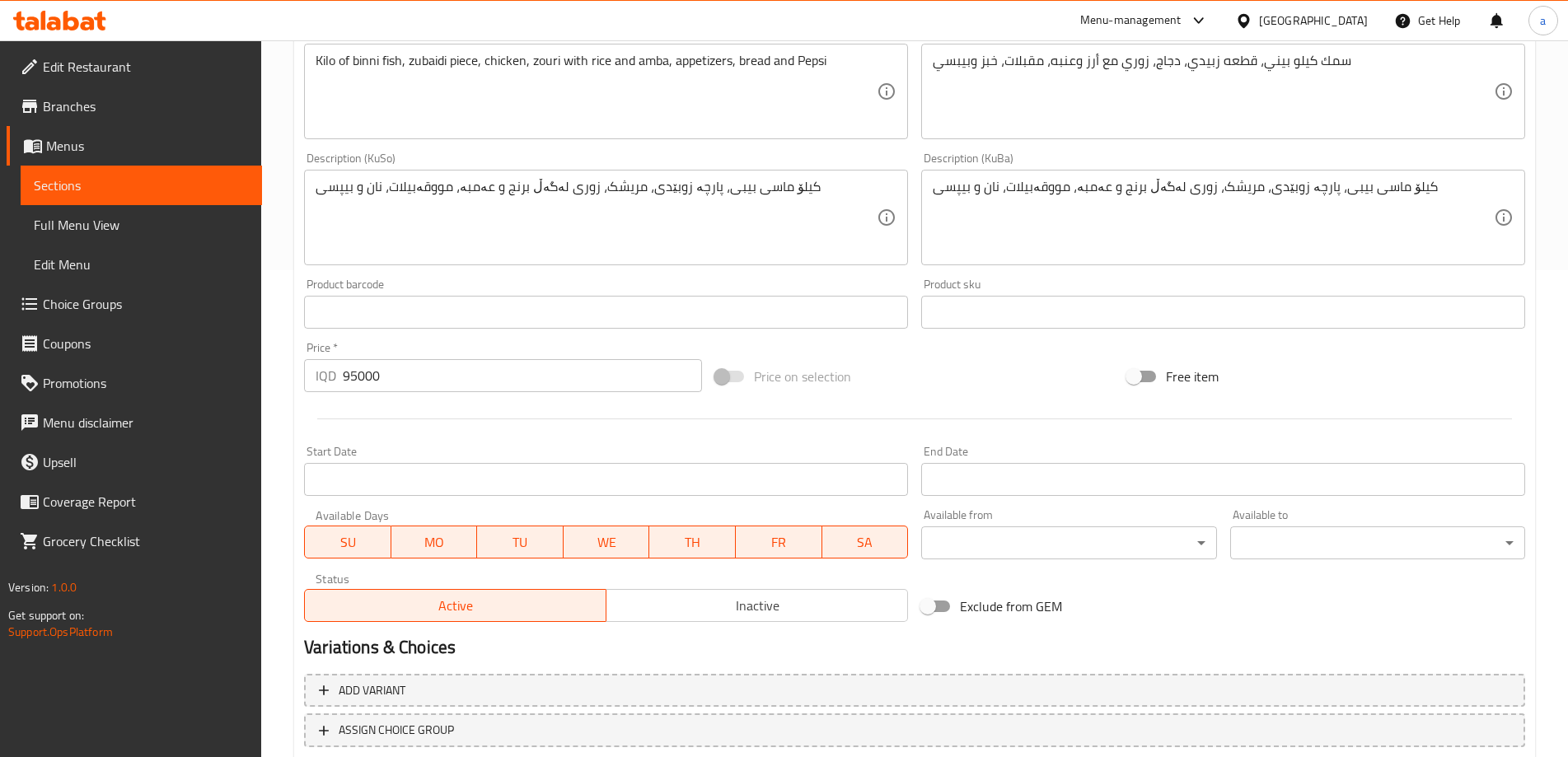
click at [79, 152] on span "Menus" at bounding box center [147, 146] width 203 height 20
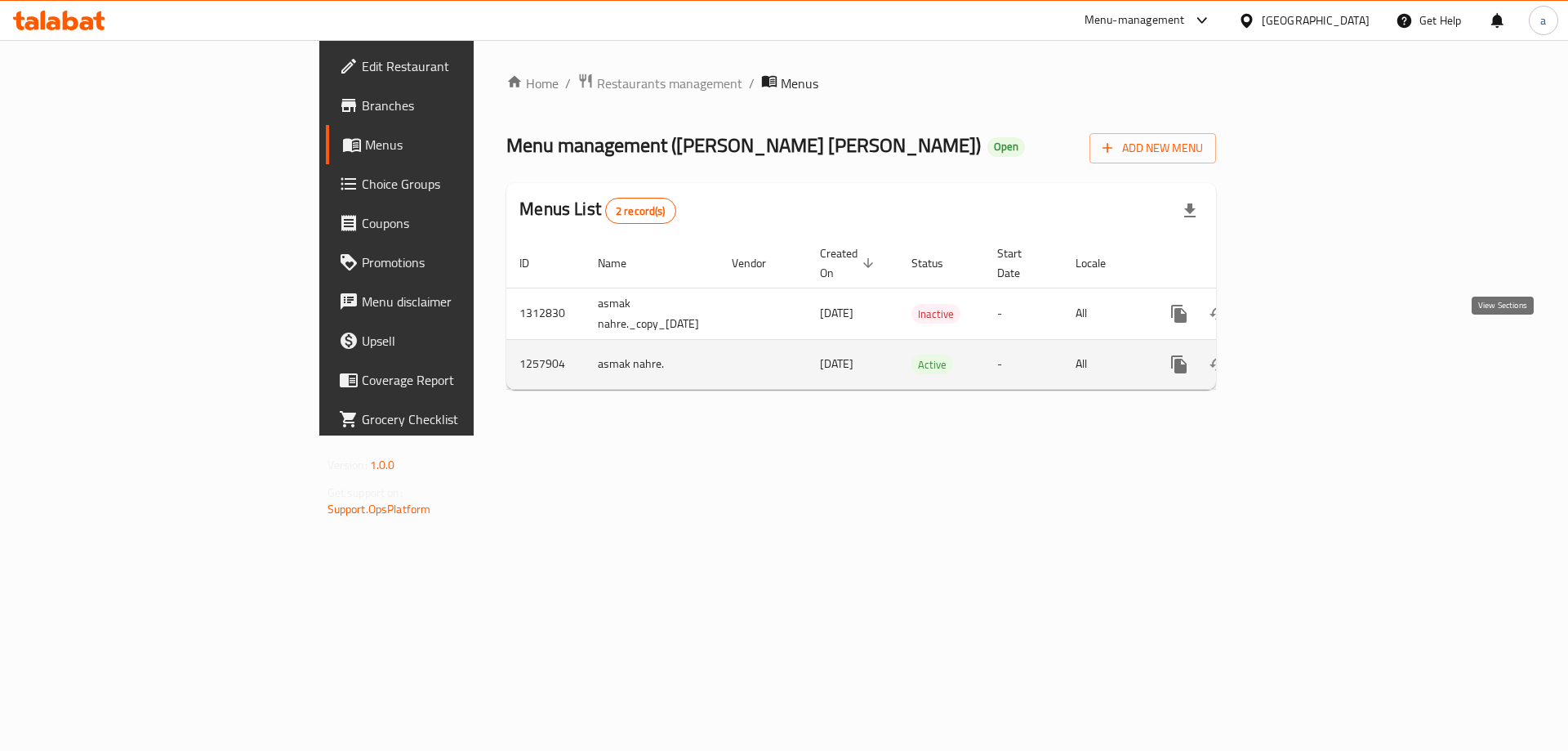
click at [1317, 355] on link "enhanced table" at bounding box center [1297, 365] width 39 height 39
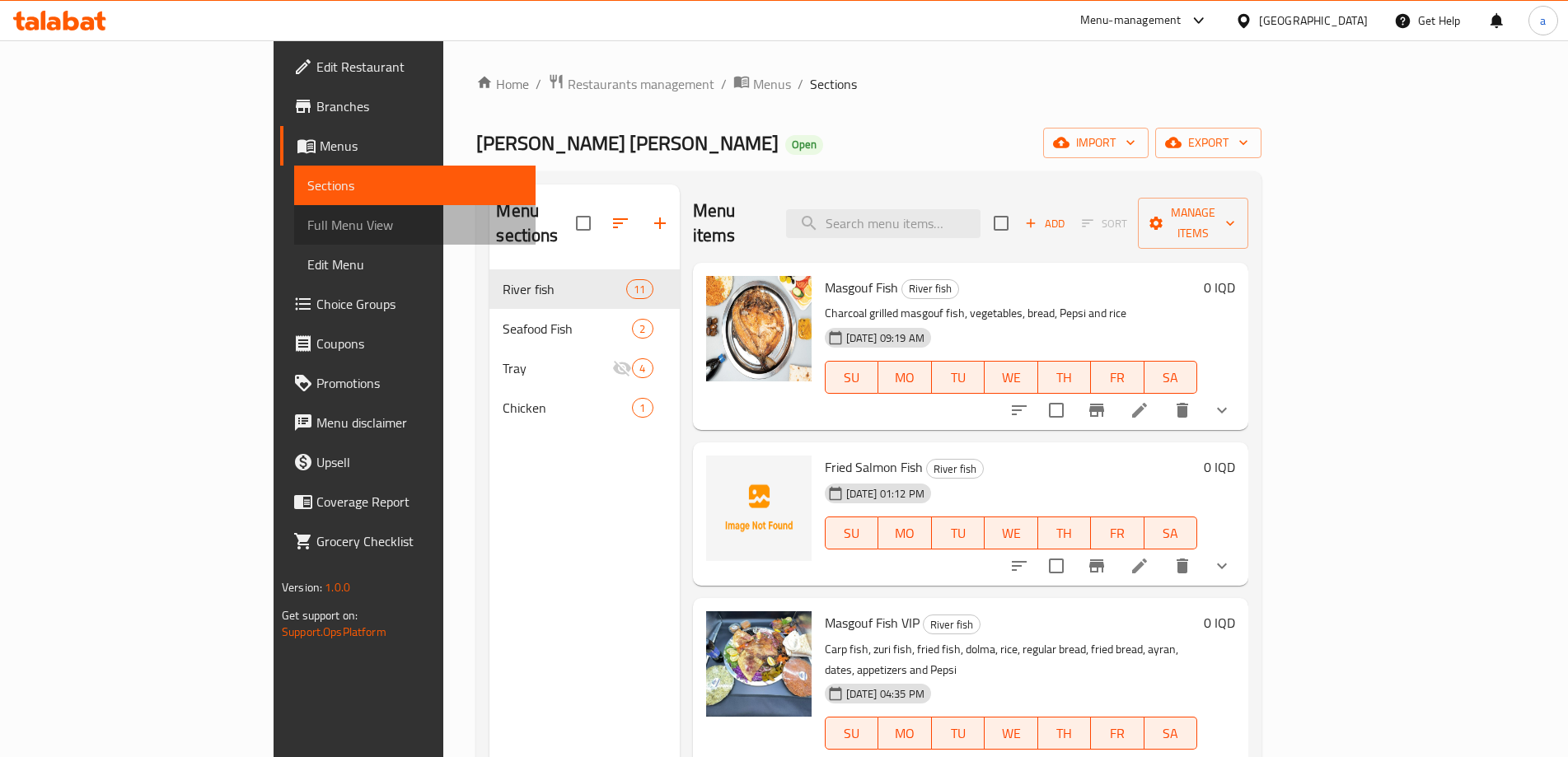
click at [307, 216] on span "Full Menu View" at bounding box center [414, 225] width 215 height 20
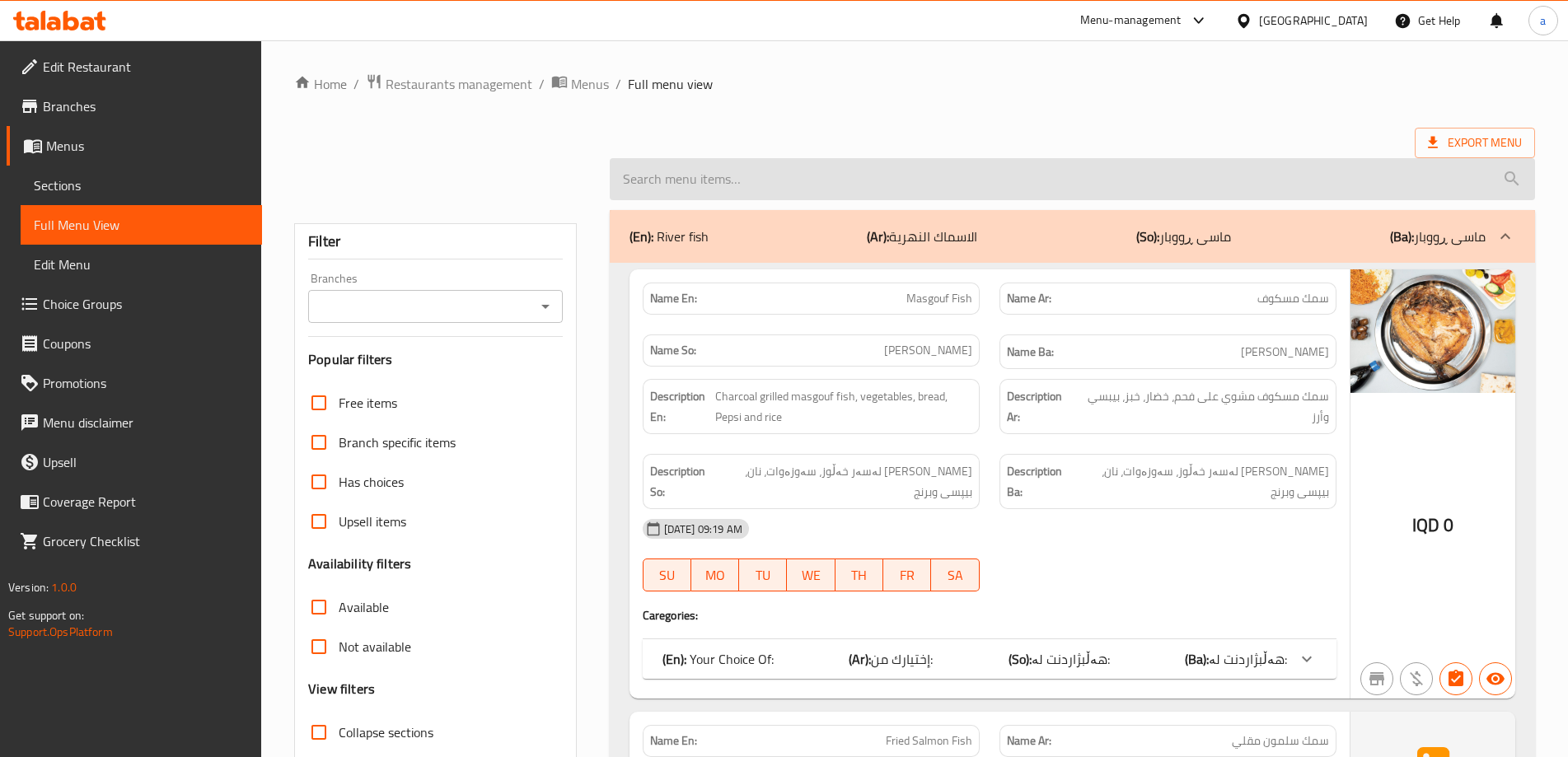
click at [773, 199] on input "search" at bounding box center [1072, 179] width 925 height 42
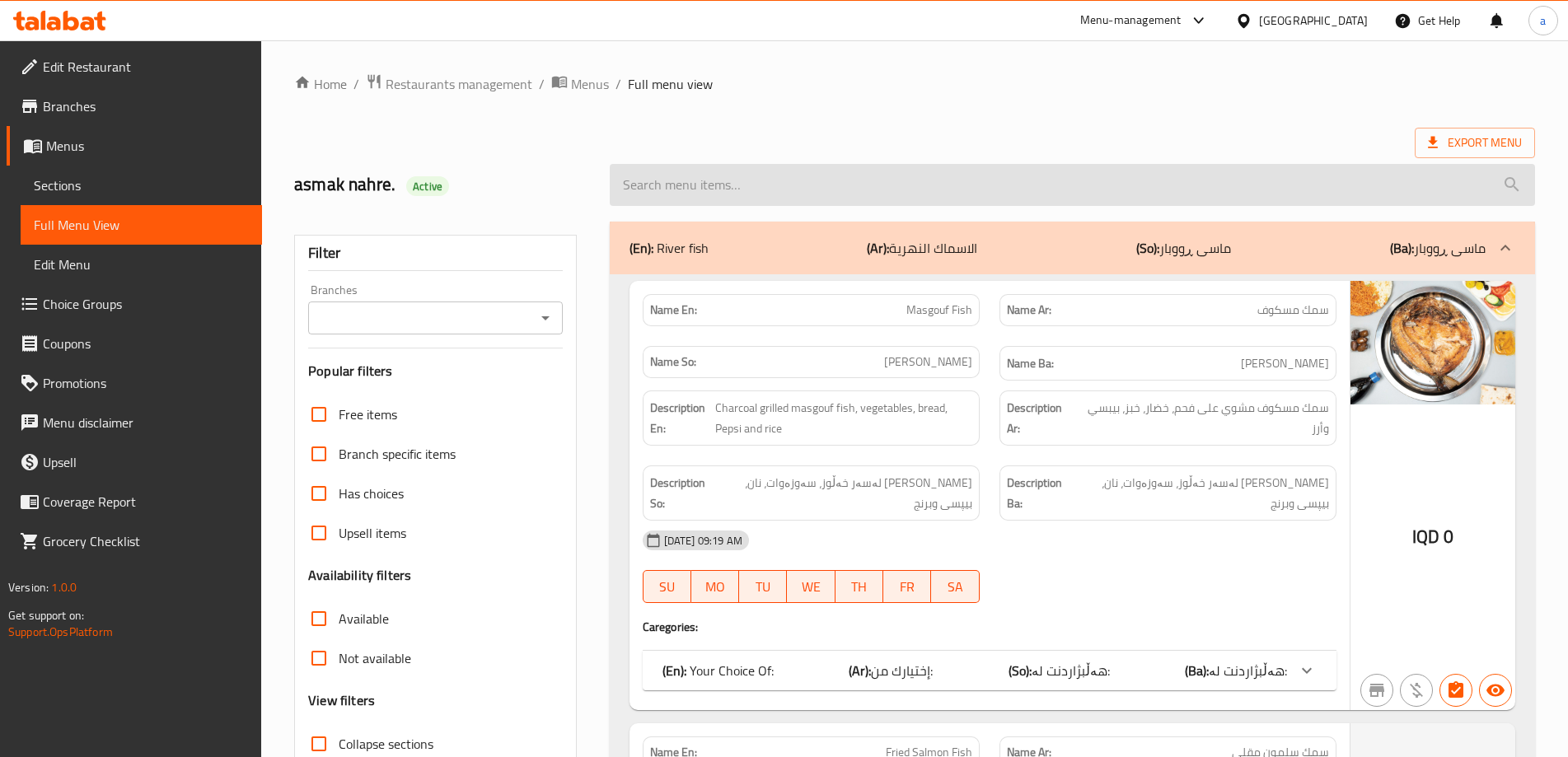
paste input "Royal Tray"
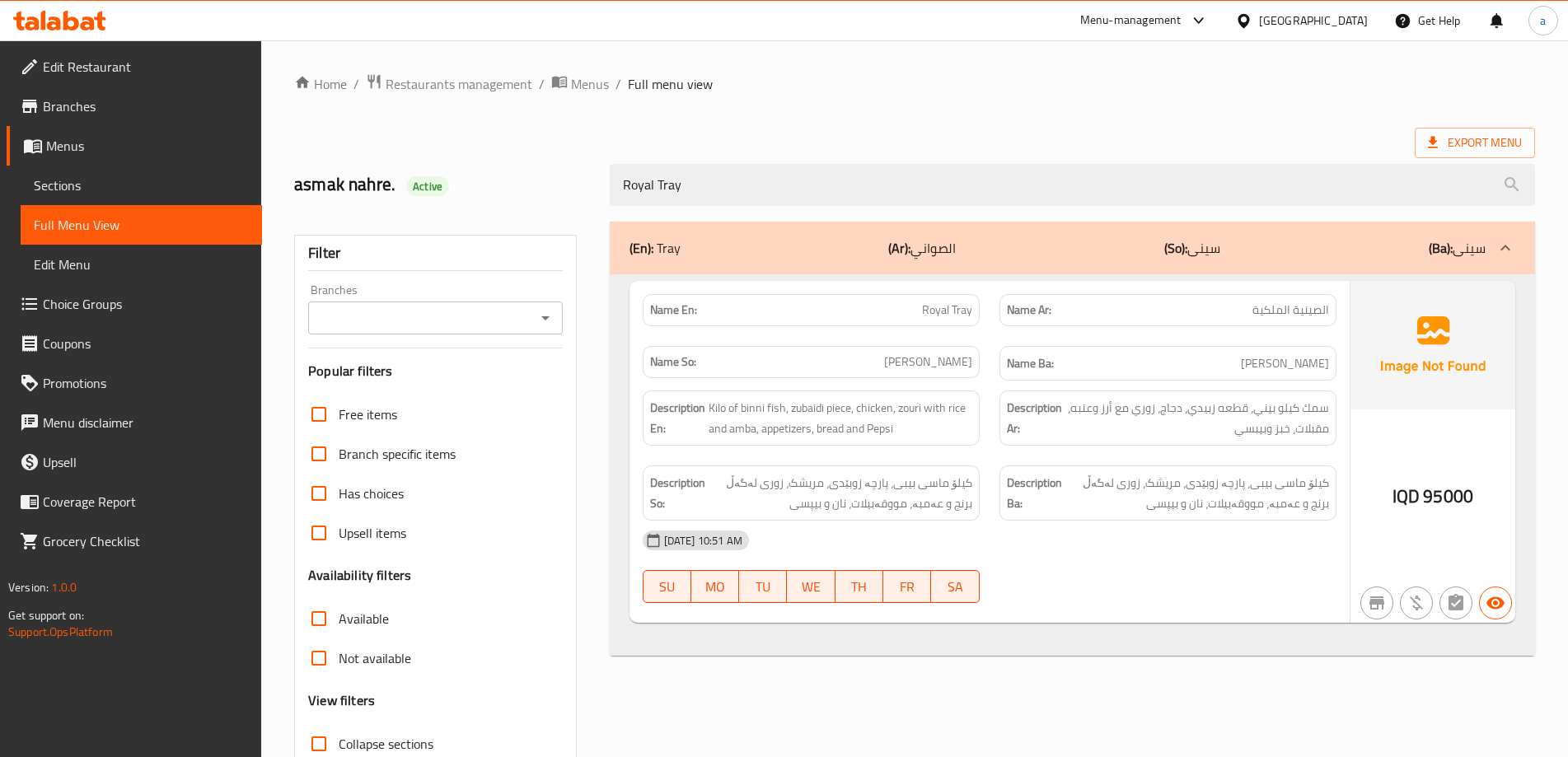
type input "Royal Tray"
click at [72, 19] on icon at bounding box center [72, 21] width 16 height 20
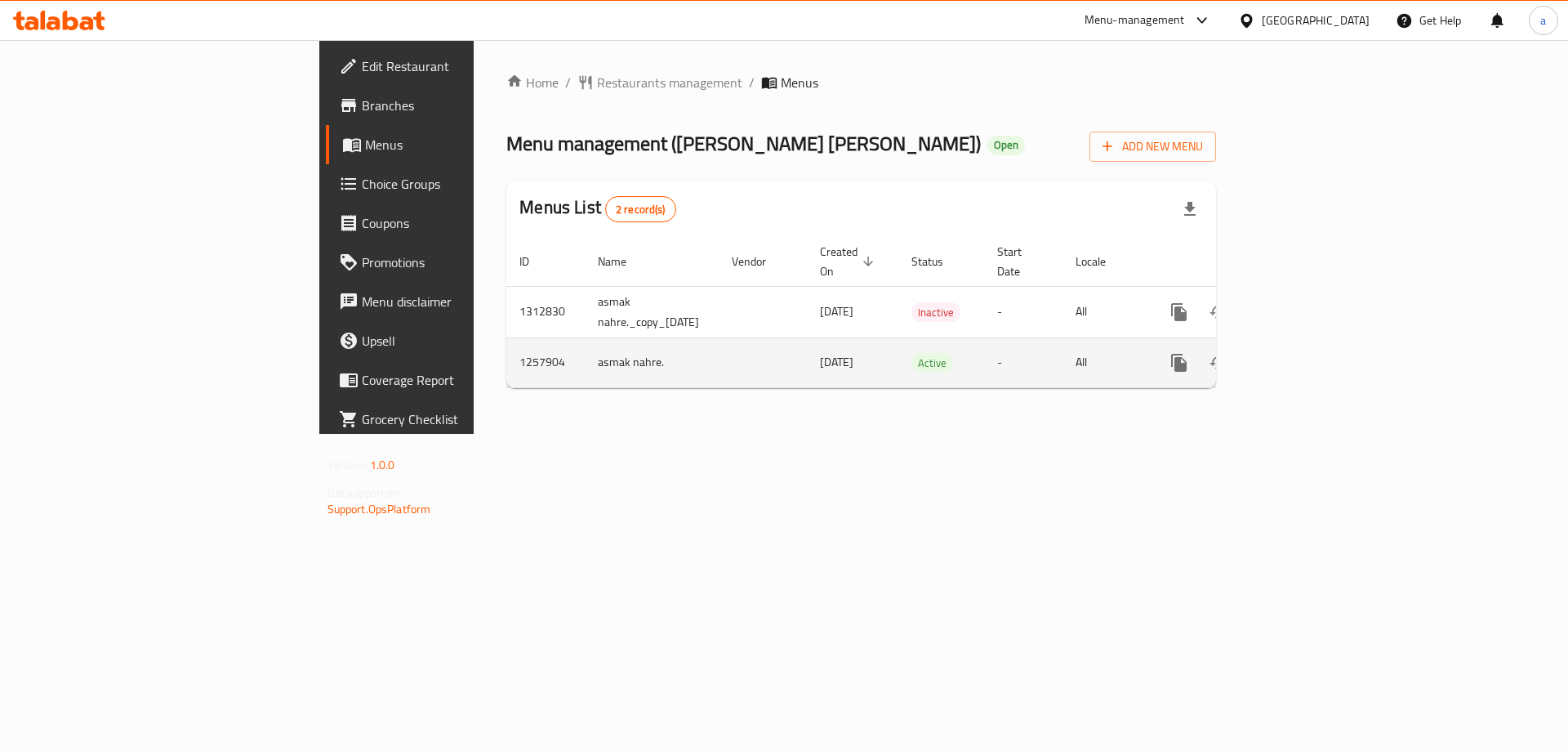
click at [1317, 343] on link "enhanced table" at bounding box center [1297, 363] width 39 height 39
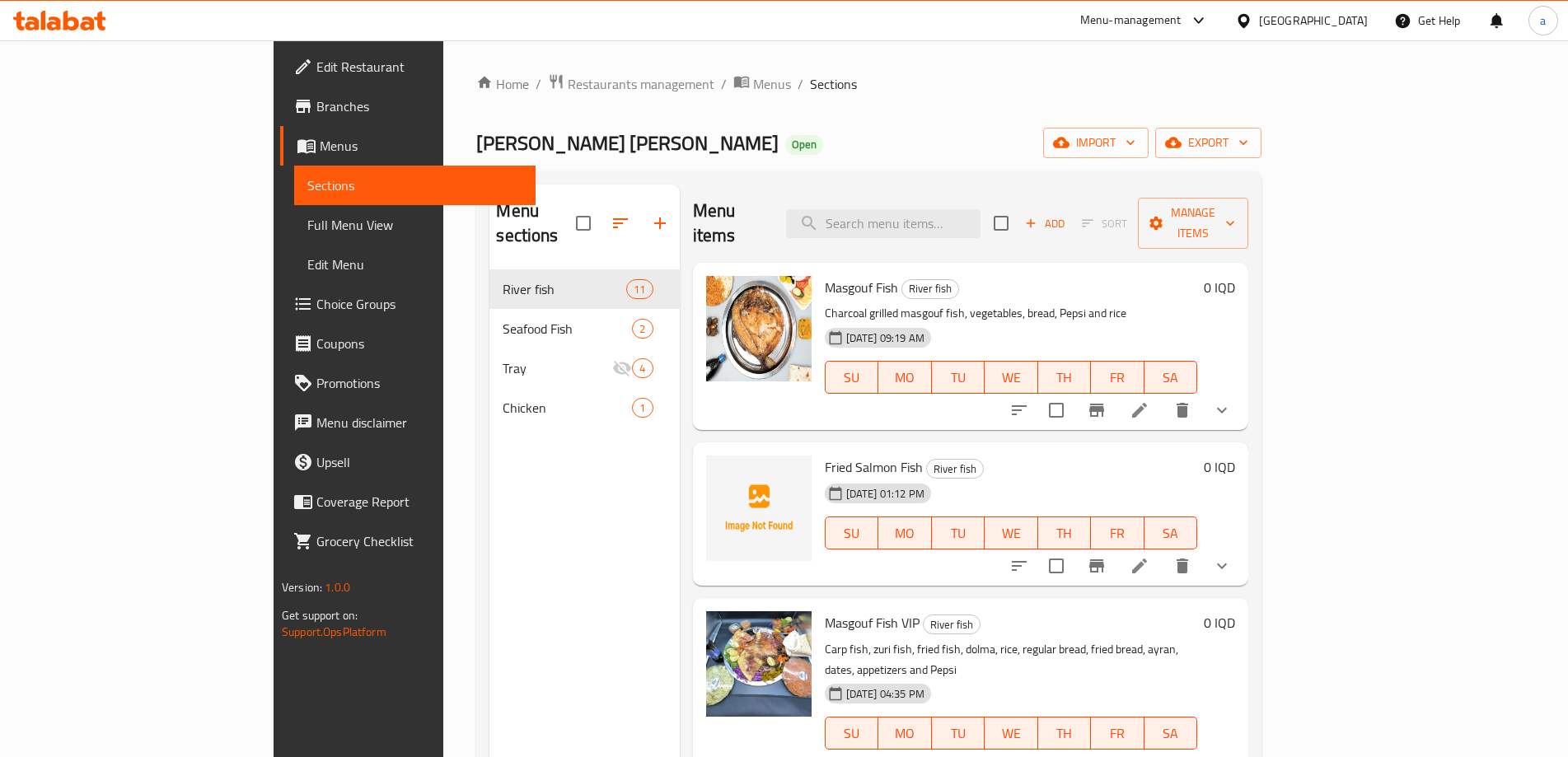
click at [320, 147] on span "Menus" at bounding box center [421, 146] width 203 height 20
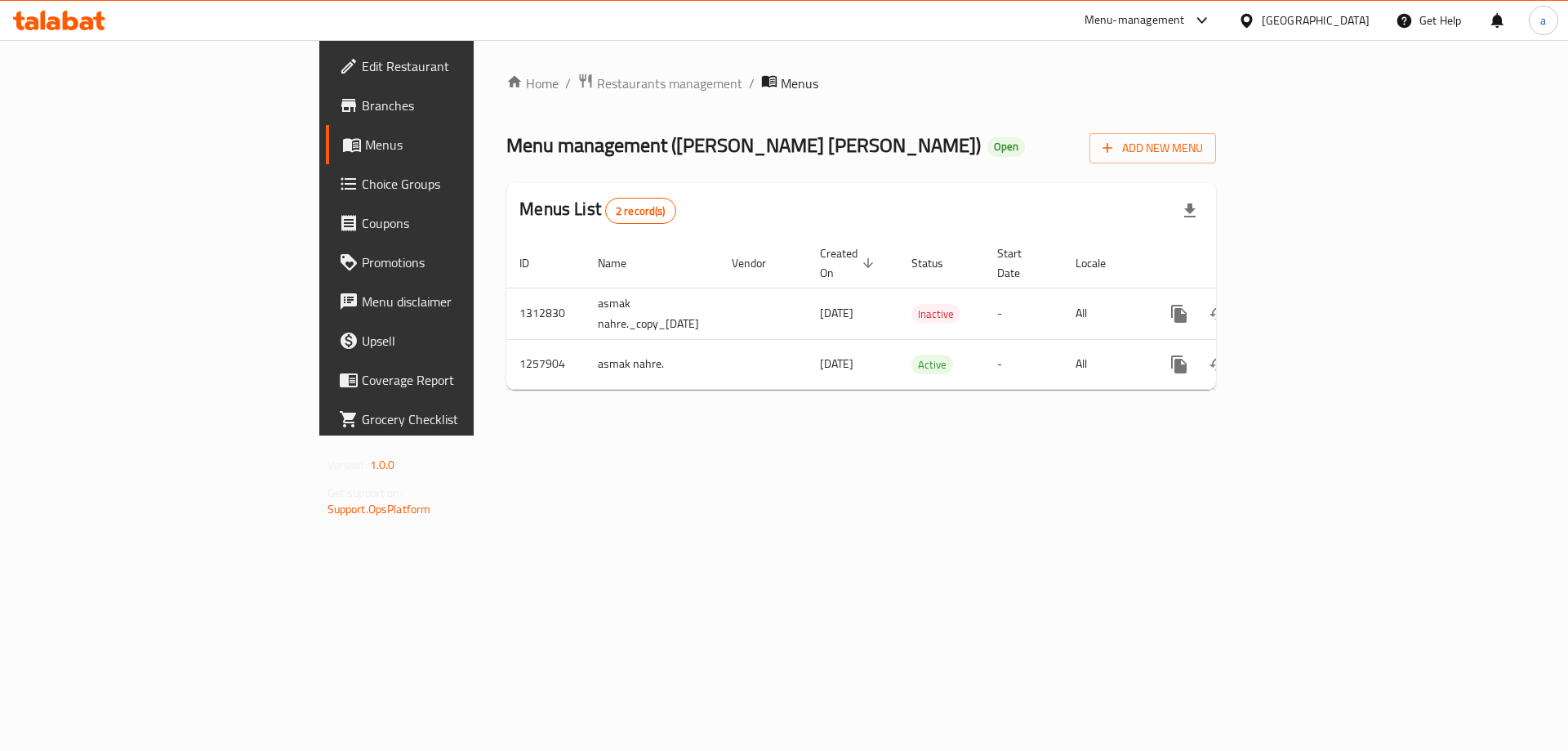
click at [86, 21] on icon at bounding box center [59, 21] width 93 height 20
